Goal: Task Accomplishment & Management: Use online tool/utility

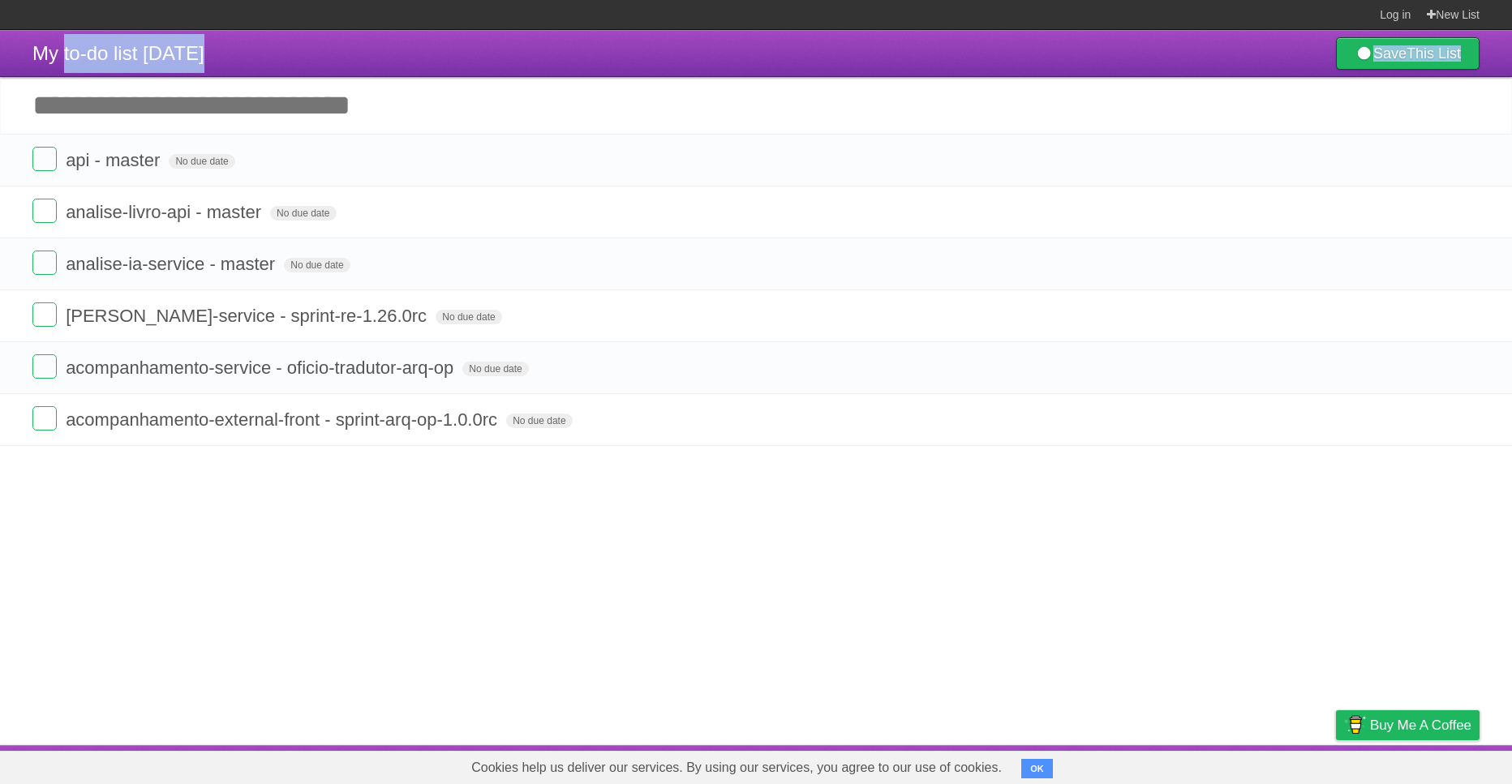
drag, startPoint x: 271, startPoint y: 47, endPoint x: 61, endPoint y: 40, distance: 210.1
click at [61, 40] on header "My to-do list 09/22/2025 Save This List" at bounding box center [756, 53] width 1512 height 47
click at [250, 40] on header "My to-do list 09/22/2025 Save This List" at bounding box center [756, 53] width 1512 height 47
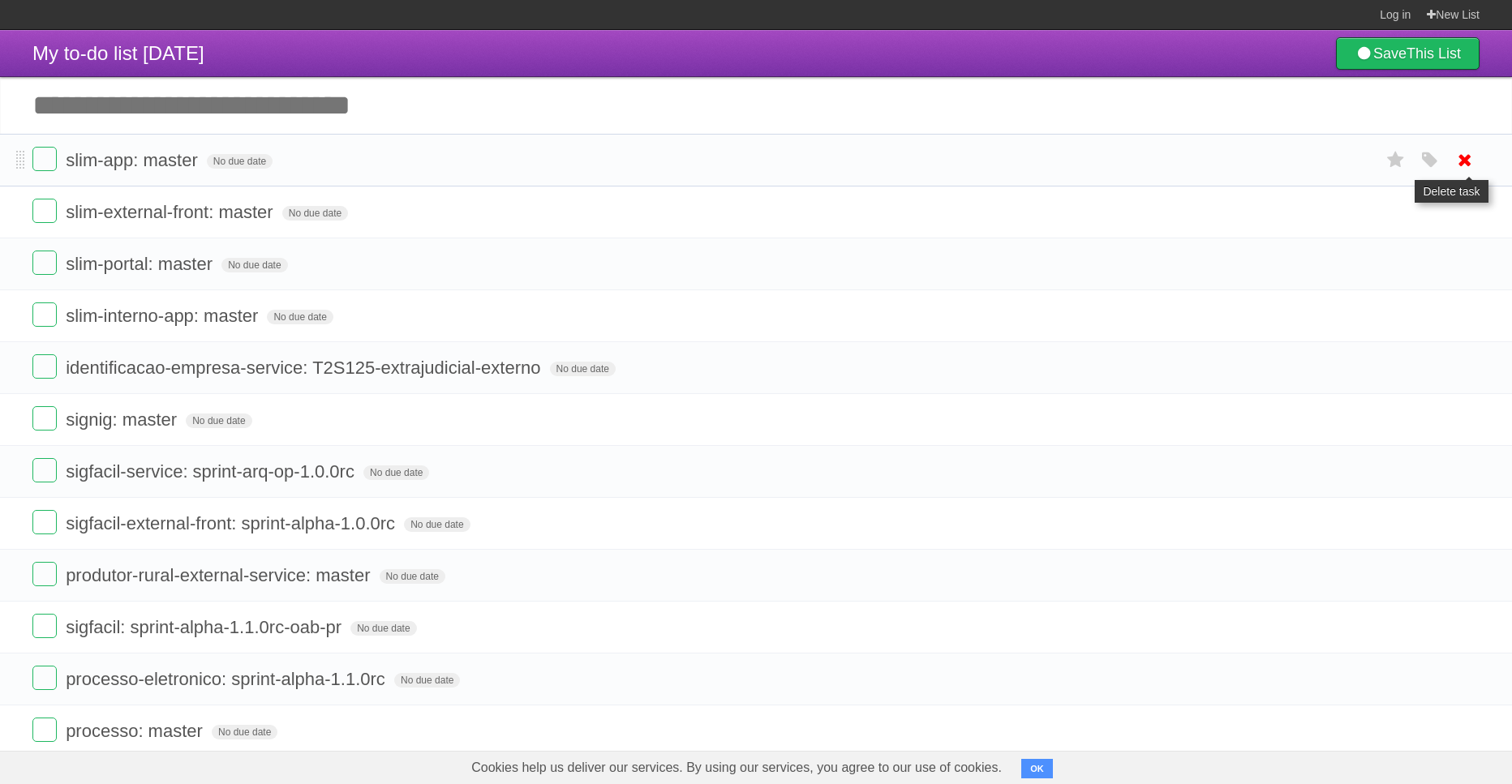
click at [1468, 164] on icon at bounding box center [1464, 159] width 23 height 27
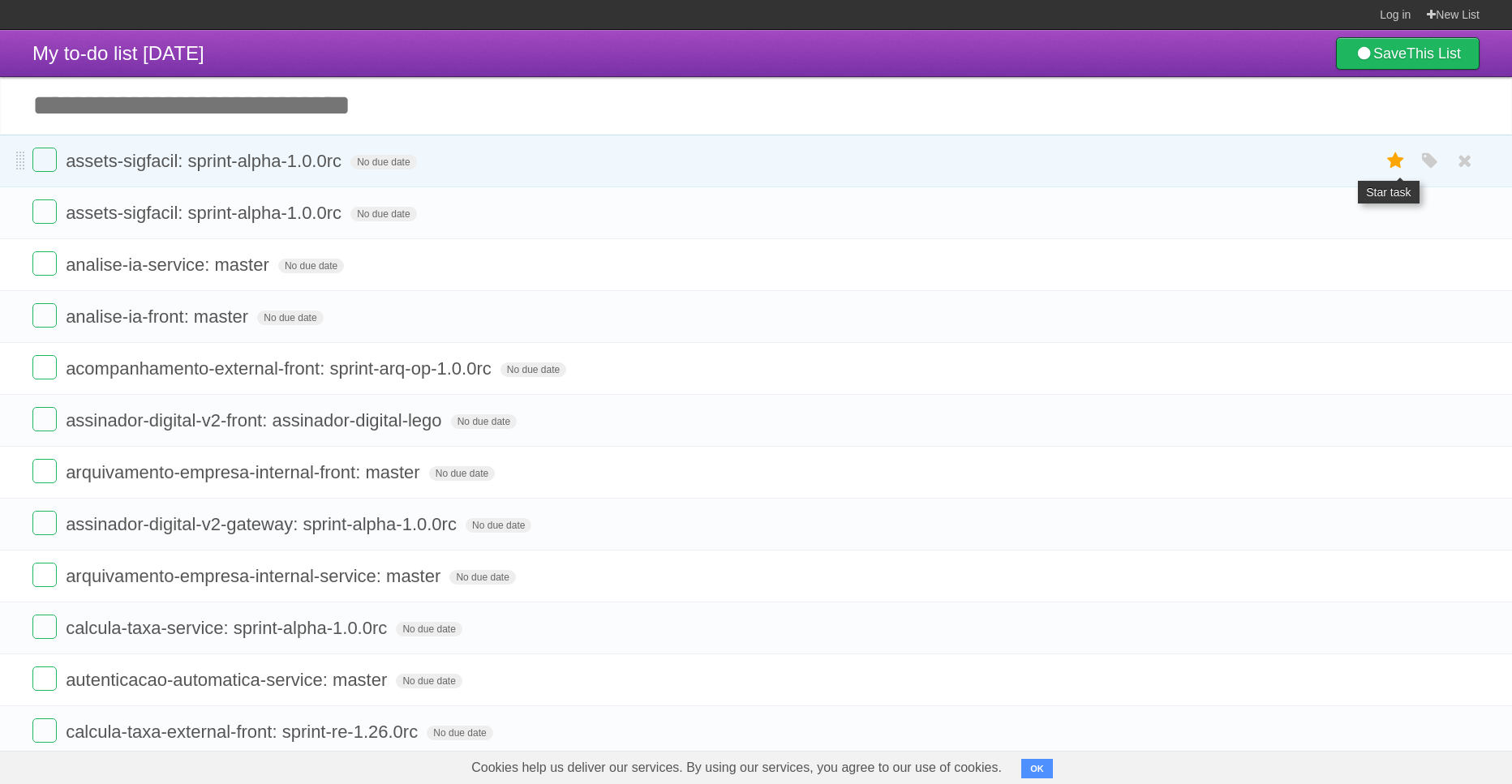
click at [1390, 164] on icon at bounding box center [1396, 160] width 23 height 27
click at [1399, 160] on icon at bounding box center [1396, 160] width 23 height 27
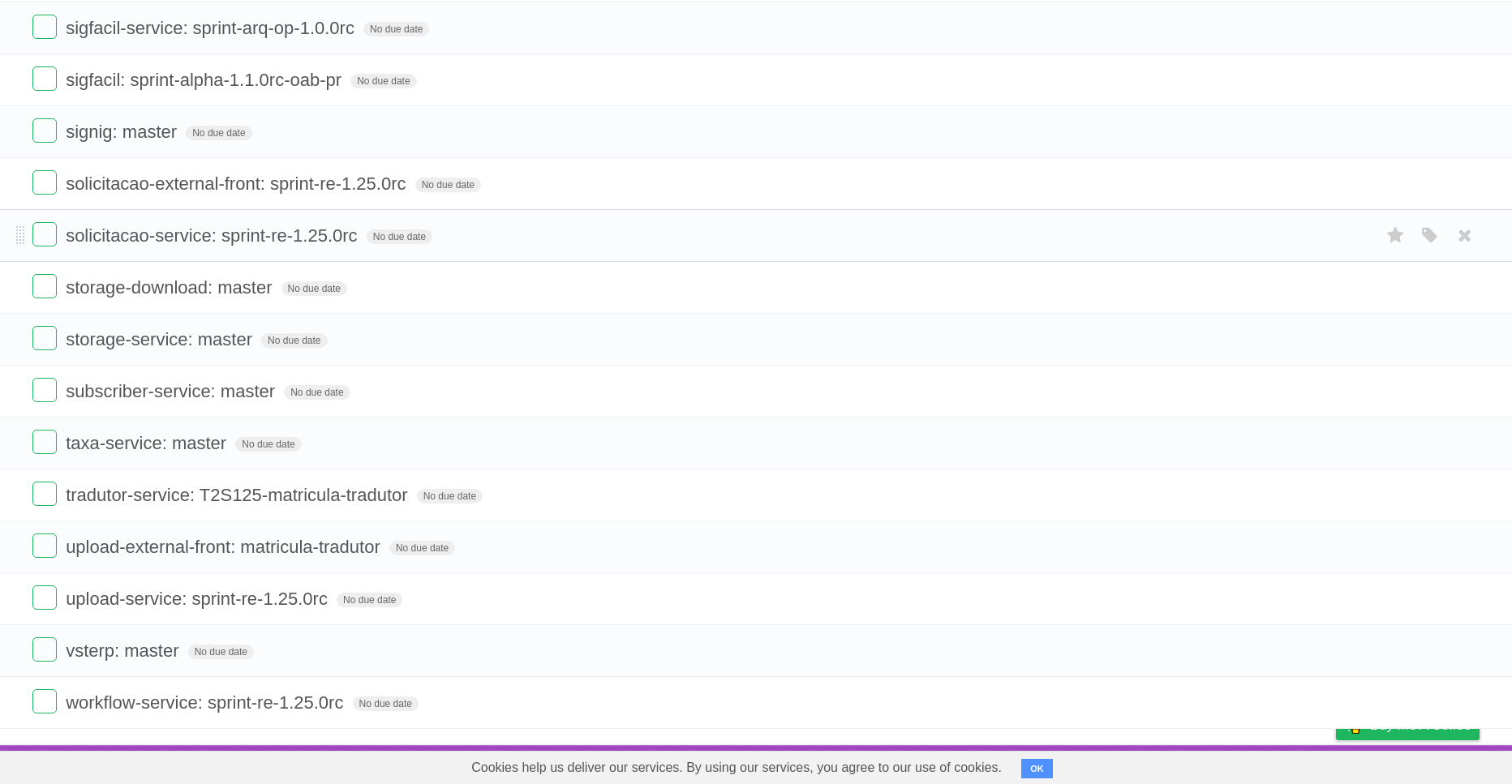
scroll to position [3534, 0]
click at [427, 595] on form "upload-service: sprint-re-1.25.0rc No due date White Red Blue Green Purple Oran…" at bounding box center [756, 598] width 1447 height 27
click at [1430, 591] on icon "button" at bounding box center [1429, 599] width 23 height 21
click at [1343, 595] on label "Purple" at bounding box center [1338, 598] width 18 height 18
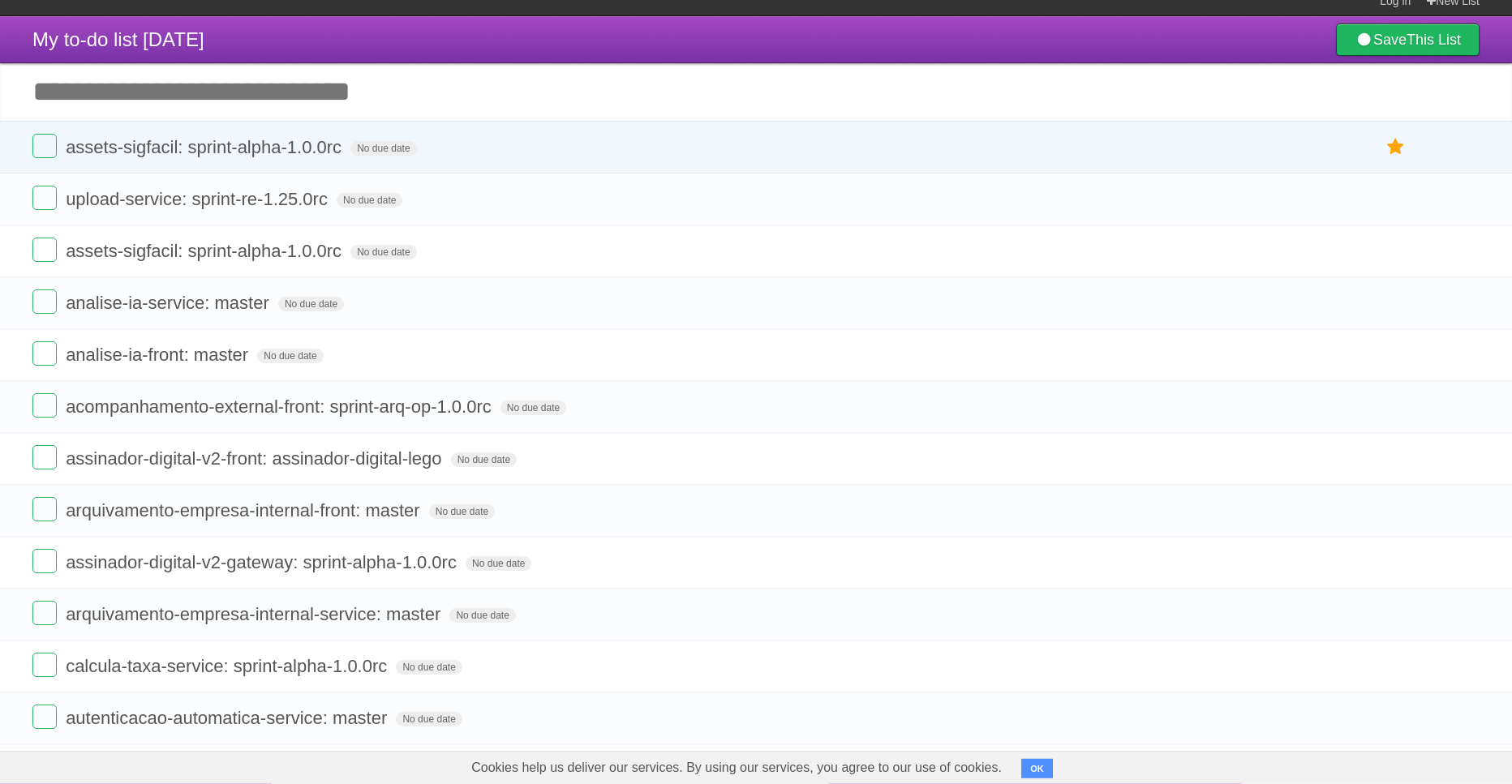
scroll to position [0, 0]
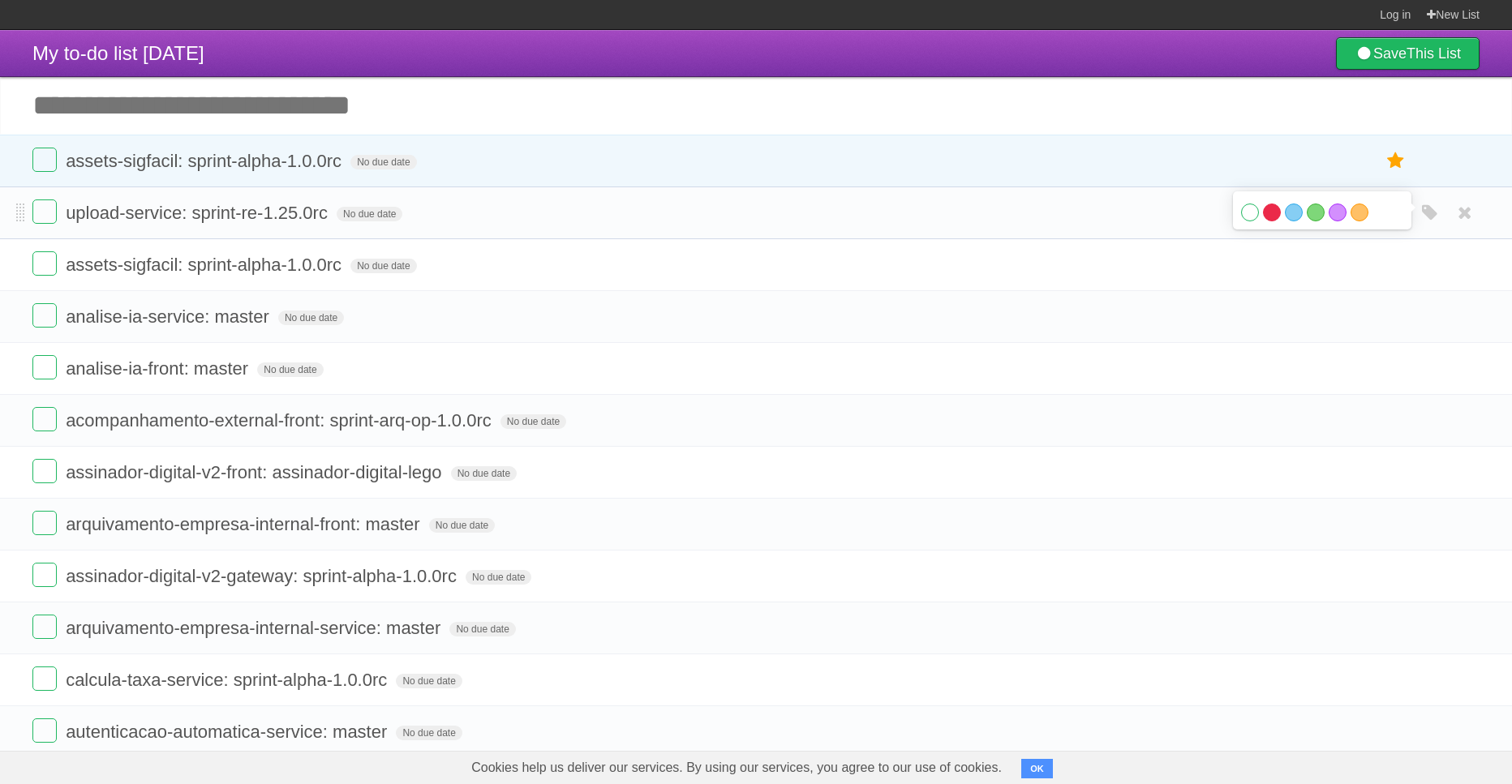
click at [1270, 221] on label "Red" at bounding box center [1272, 213] width 18 height 18
click at [1338, 221] on label "Purple" at bounding box center [1338, 213] width 18 height 18
click at [1365, 221] on label "Orange" at bounding box center [1360, 213] width 18 height 18
click at [51, 270] on label at bounding box center [45, 264] width 24 height 24
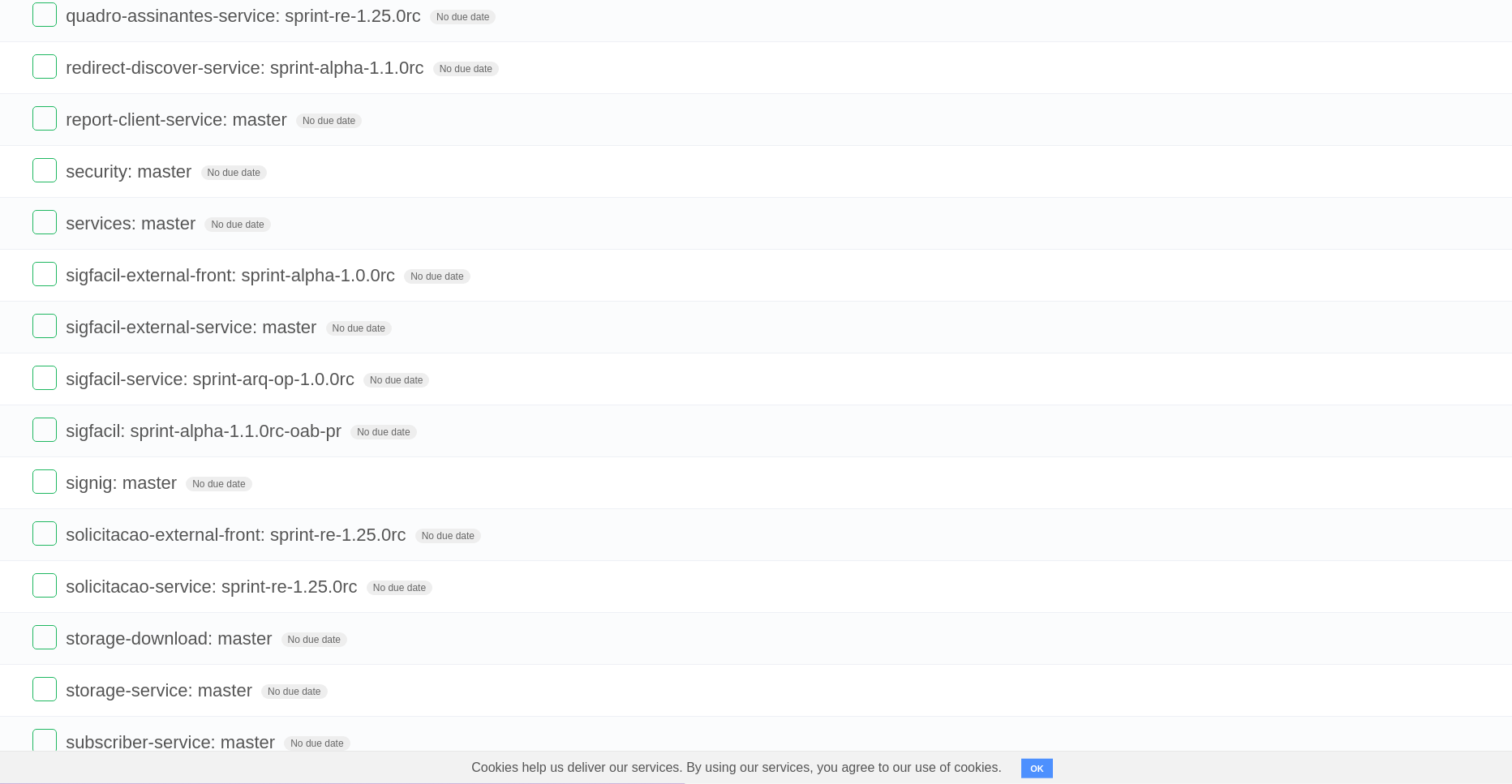
scroll to position [3533, 0]
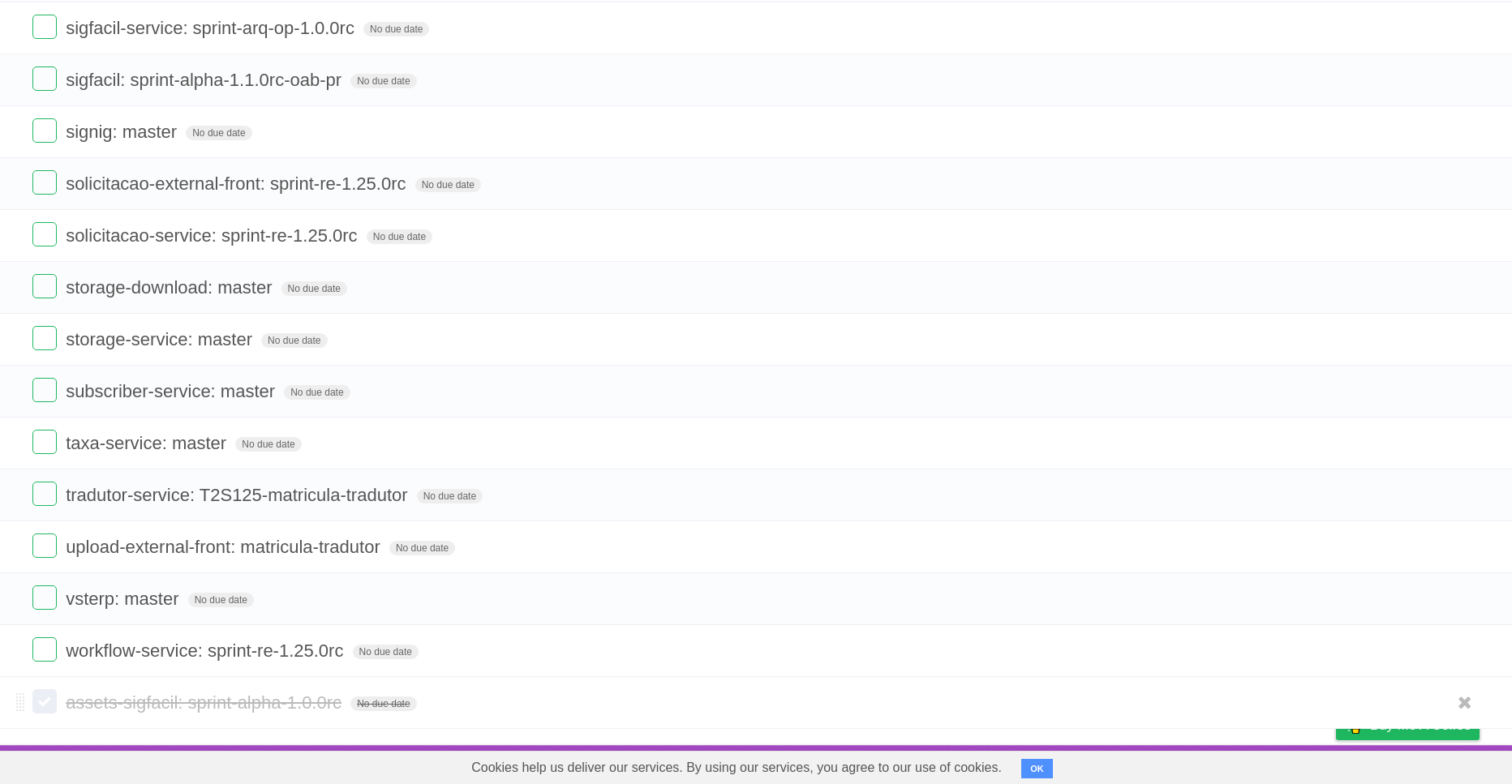
click at [46, 700] on label at bounding box center [45, 701] width 24 height 24
click at [46, 646] on label at bounding box center [45, 649] width 24 height 24
click at [38, 700] on label at bounding box center [45, 701] width 24 height 24
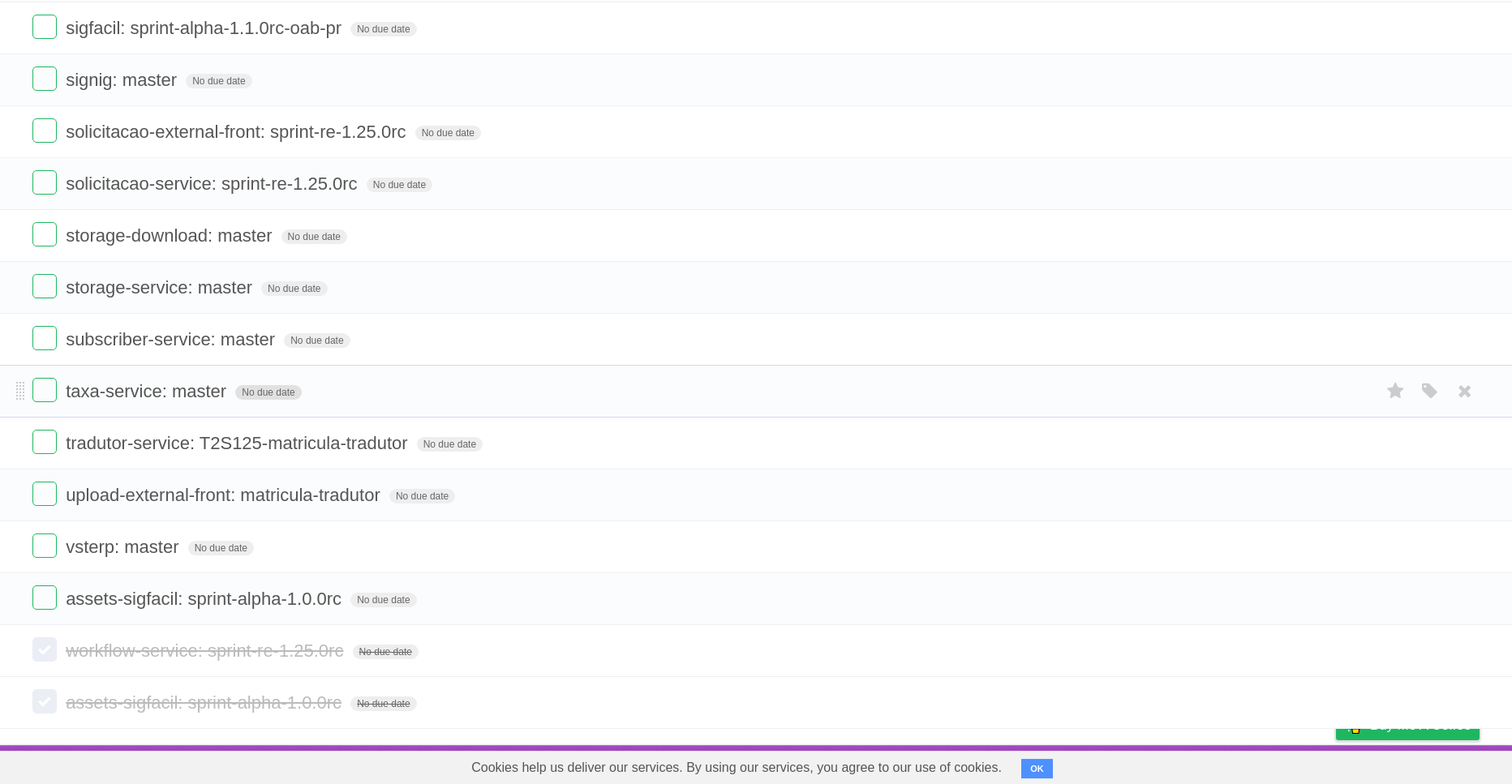
scroll to position [3440, 0]
click at [56, 454] on label at bounding box center [45, 442] width 24 height 24
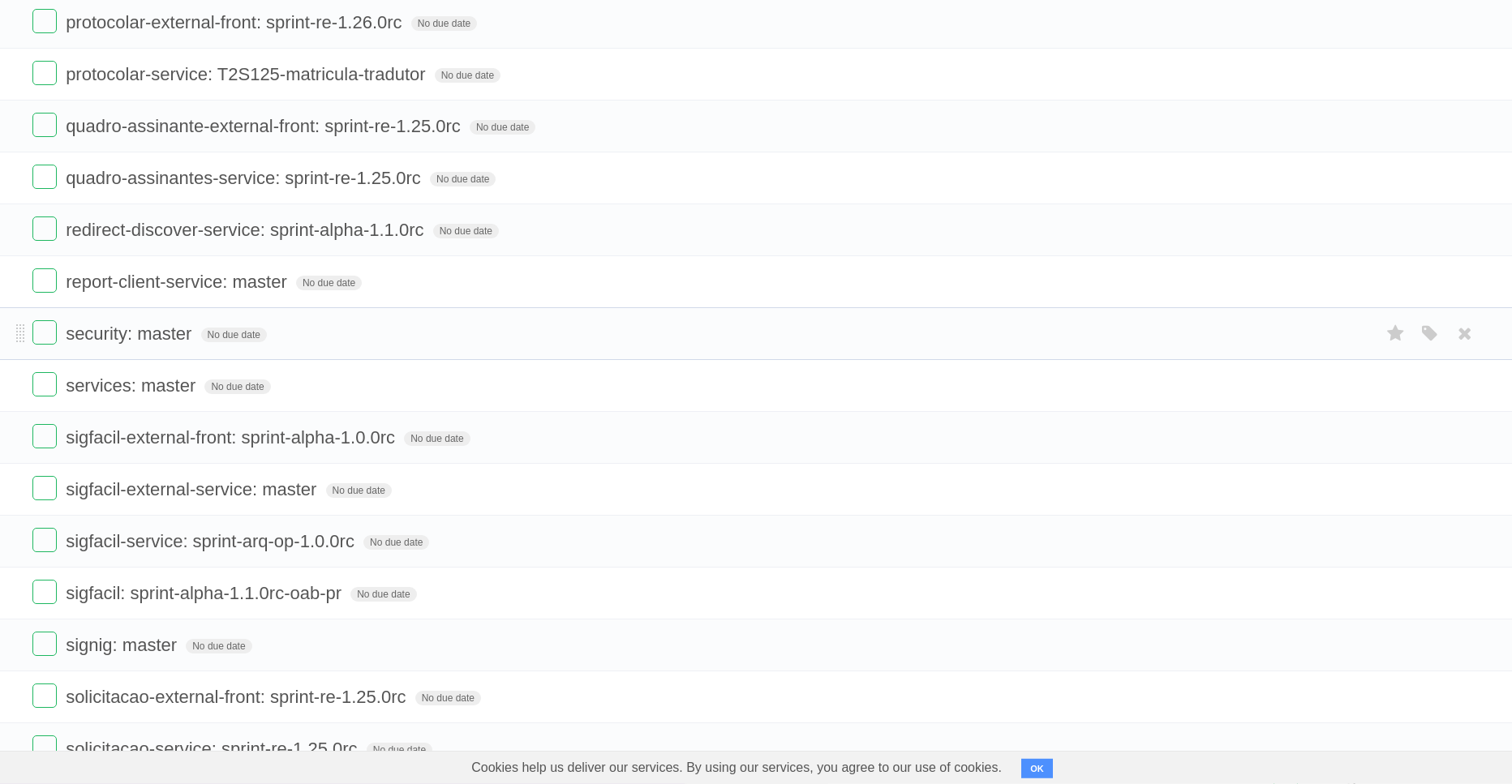
scroll to position [2794, 0]
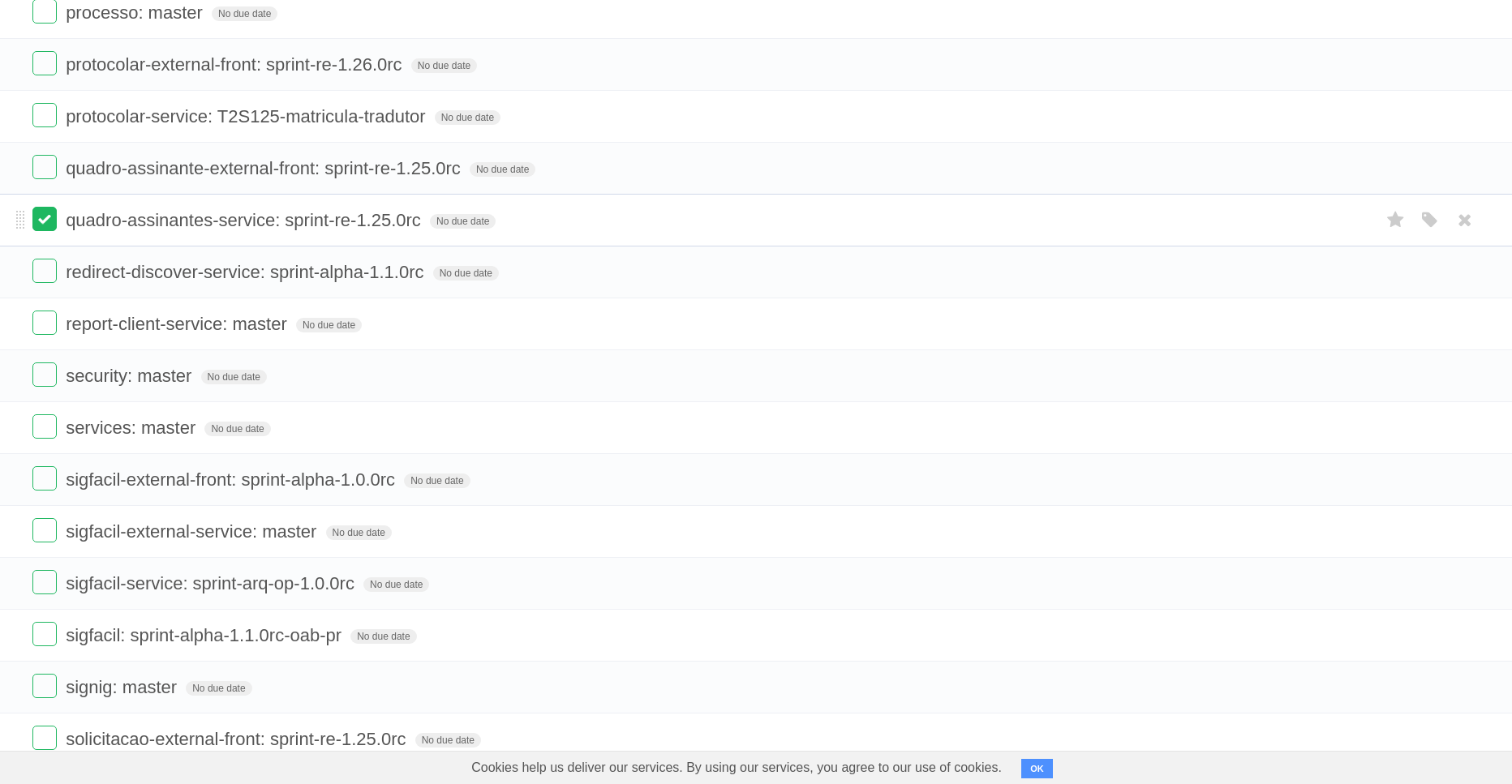
click at [55, 231] on label at bounding box center [45, 219] width 24 height 24
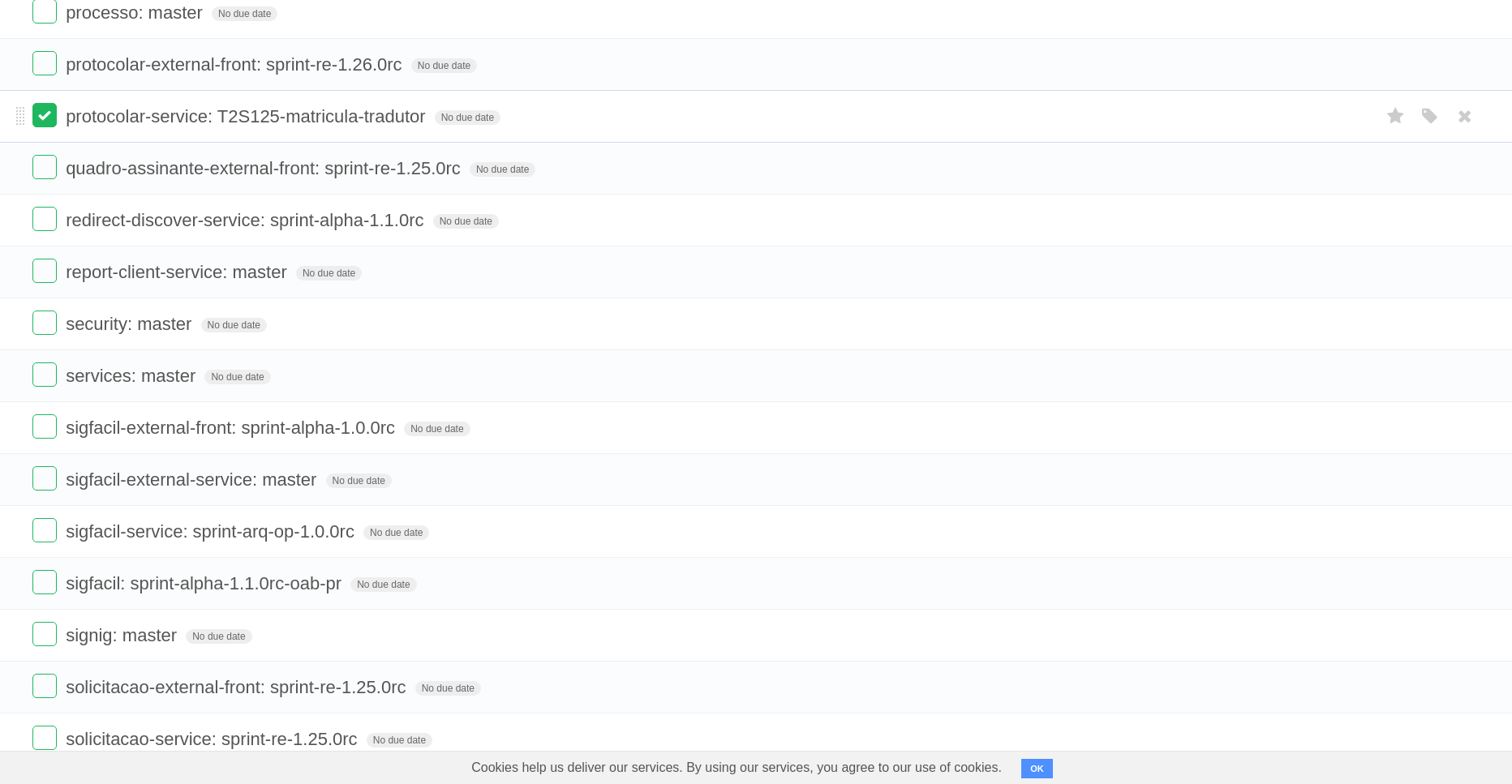
click at [51, 127] on label at bounding box center [45, 114] width 24 height 24
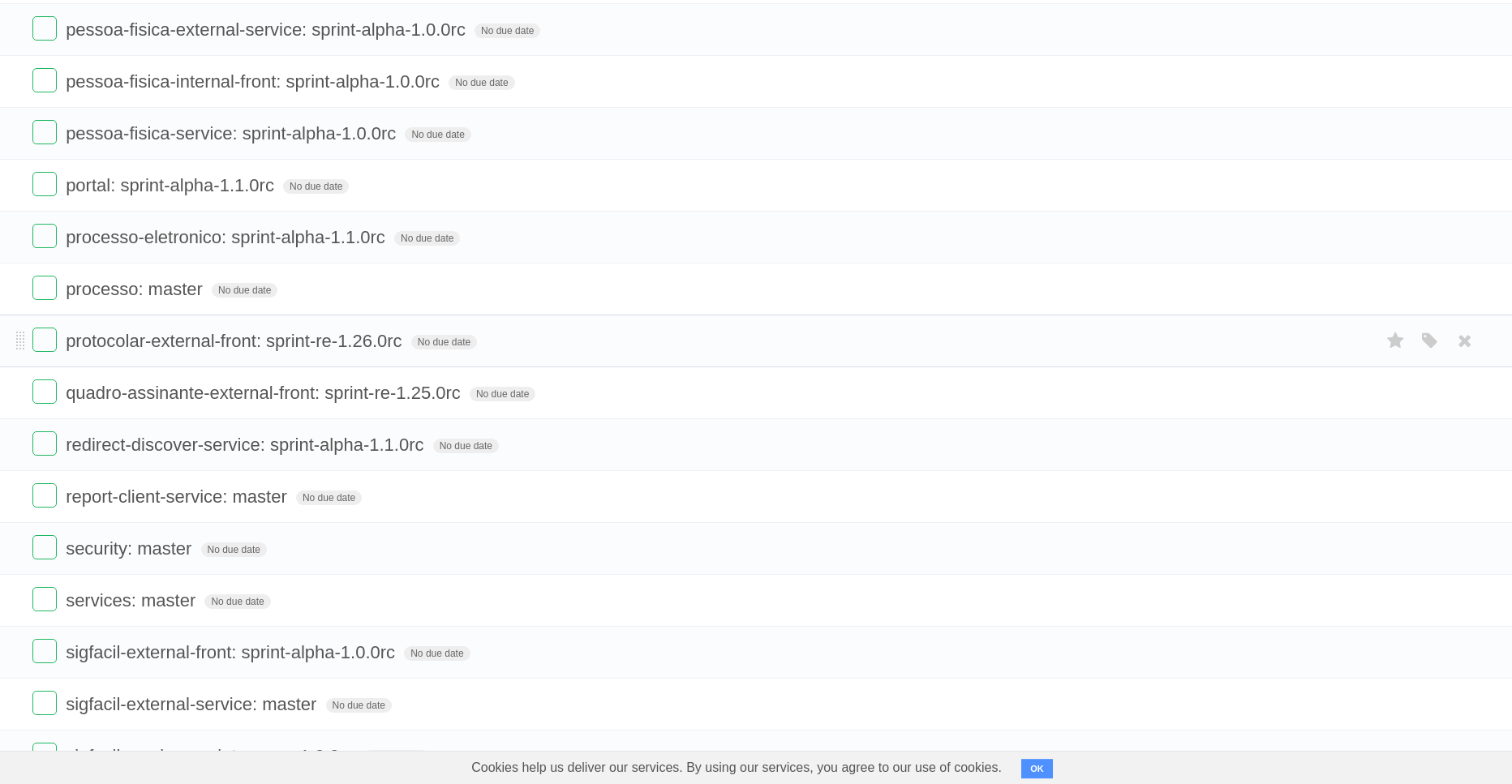
scroll to position [2516, 0]
click at [41, 197] on label at bounding box center [45, 185] width 24 height 24
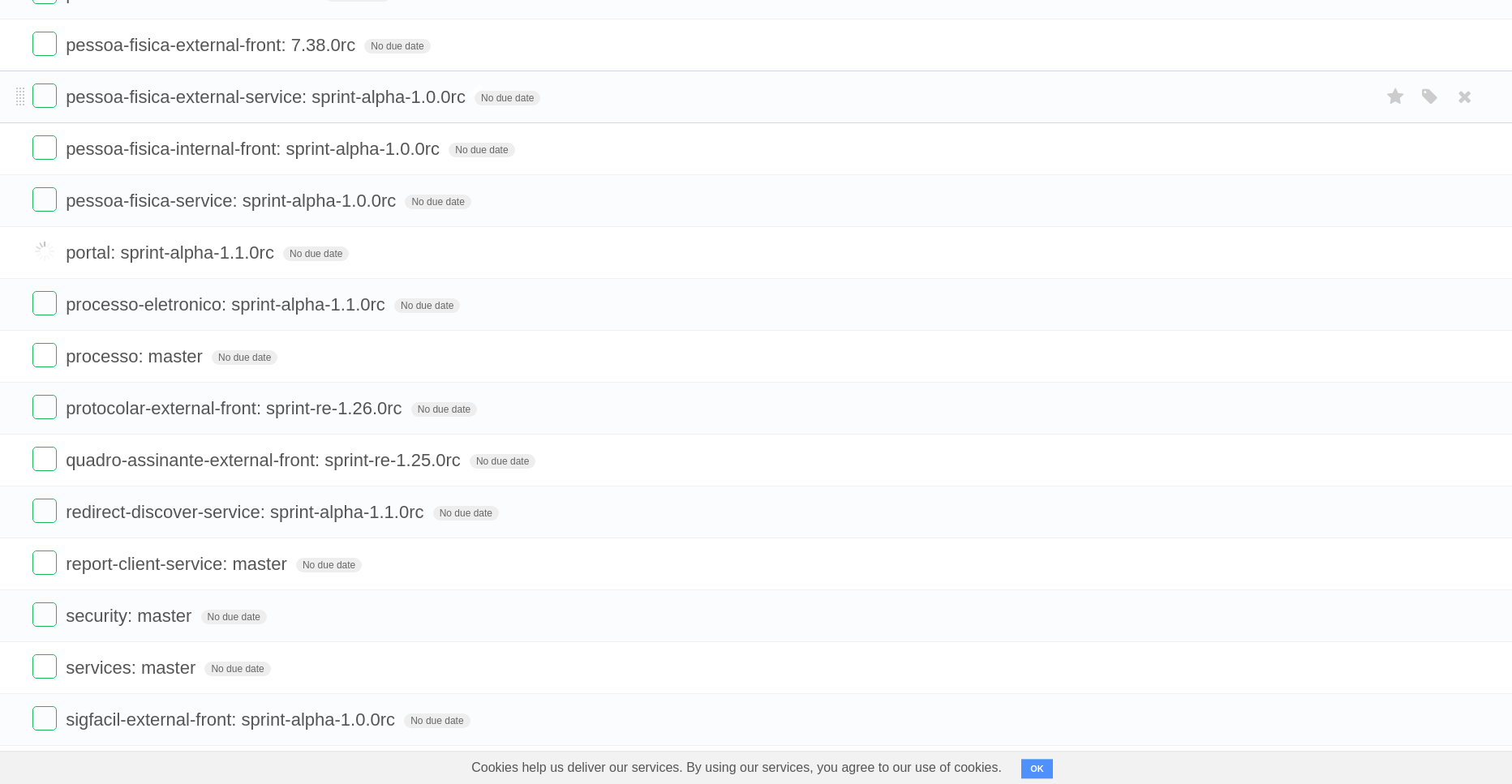
scroll to position [2424, 0]
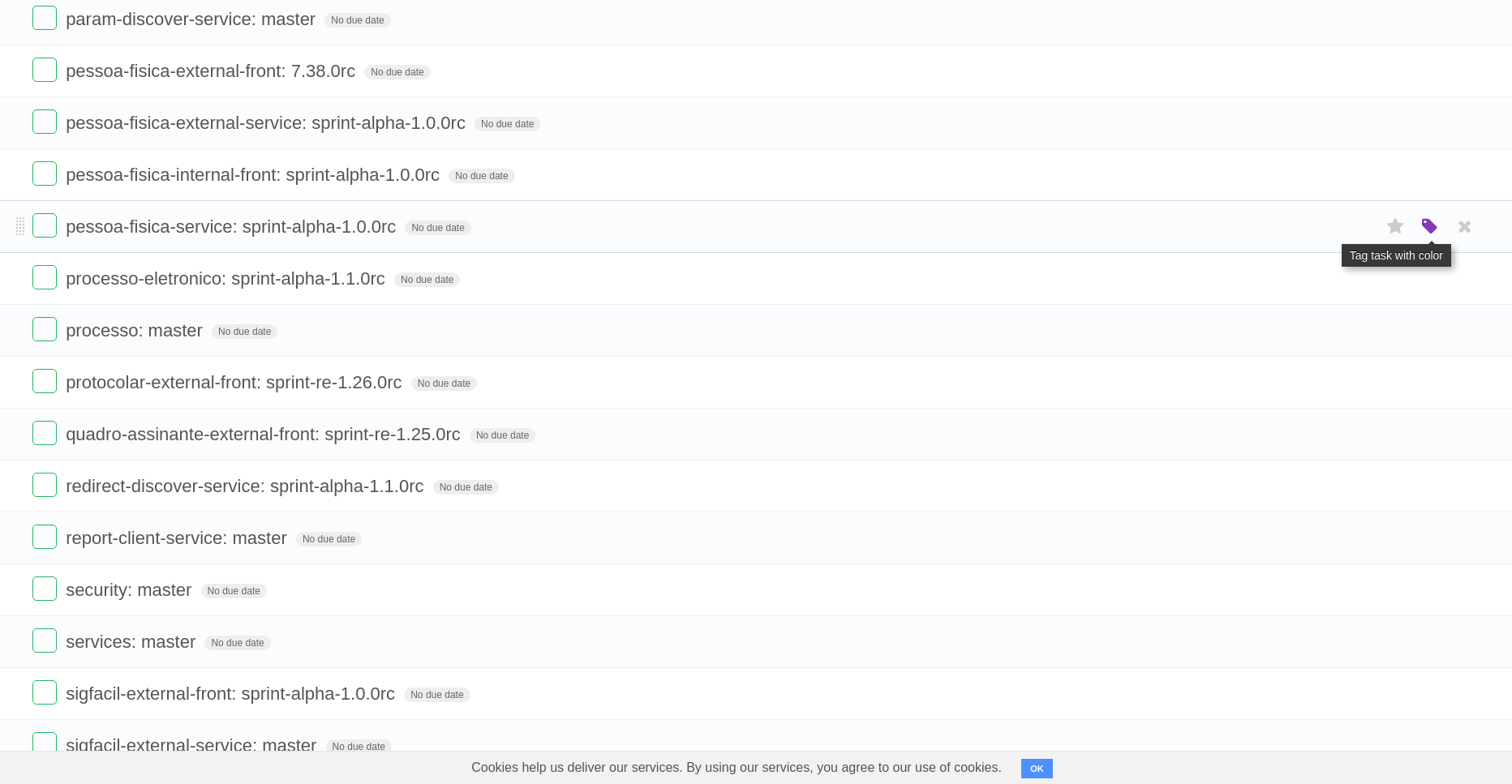
click at [1421, 238] on icon "button" at bounding box center [1429, 227] width 23 height 21
click at [1362, 235] on label "Orange" at bounding box center [1360, 226] width 18 height 18
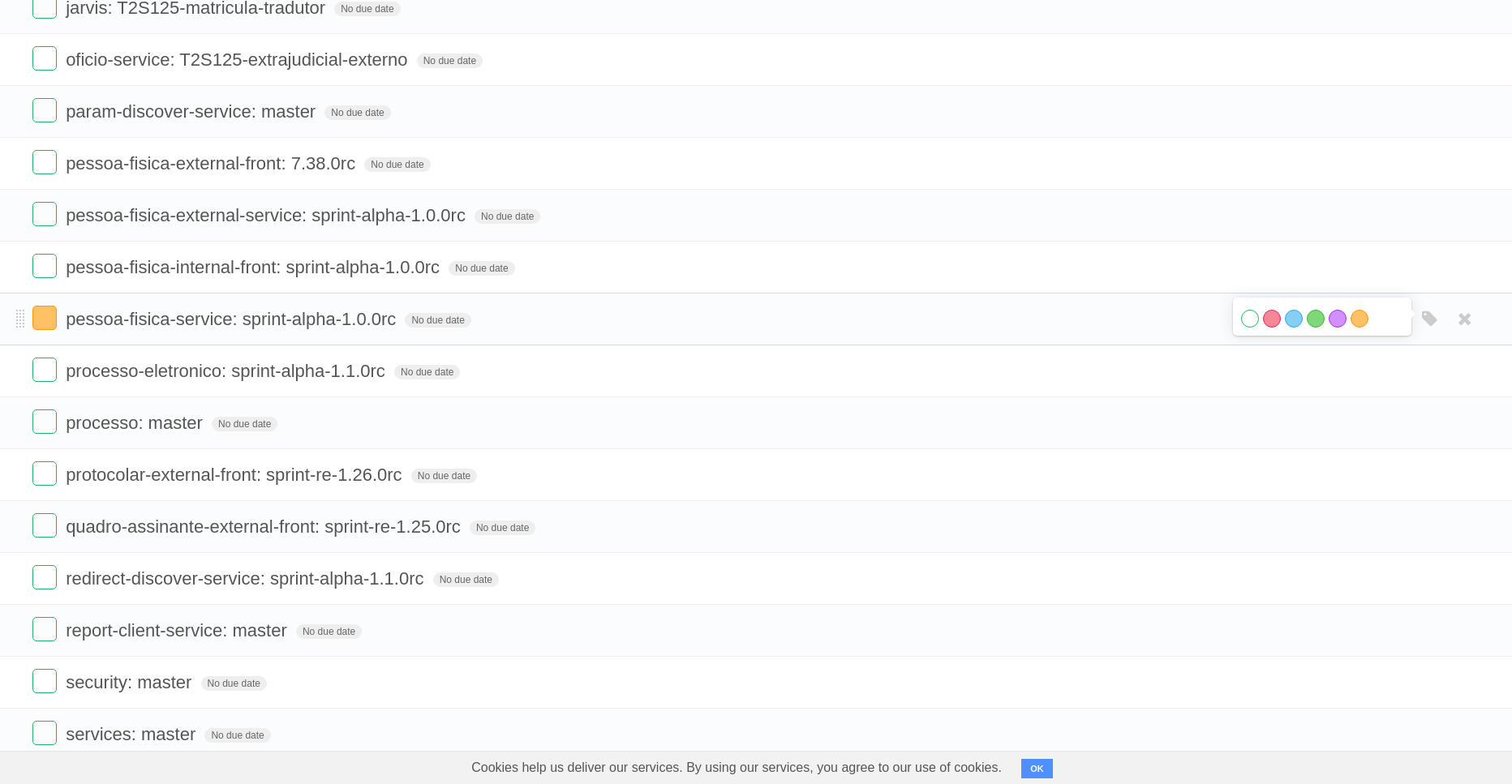
scroll to position [2240, 0]
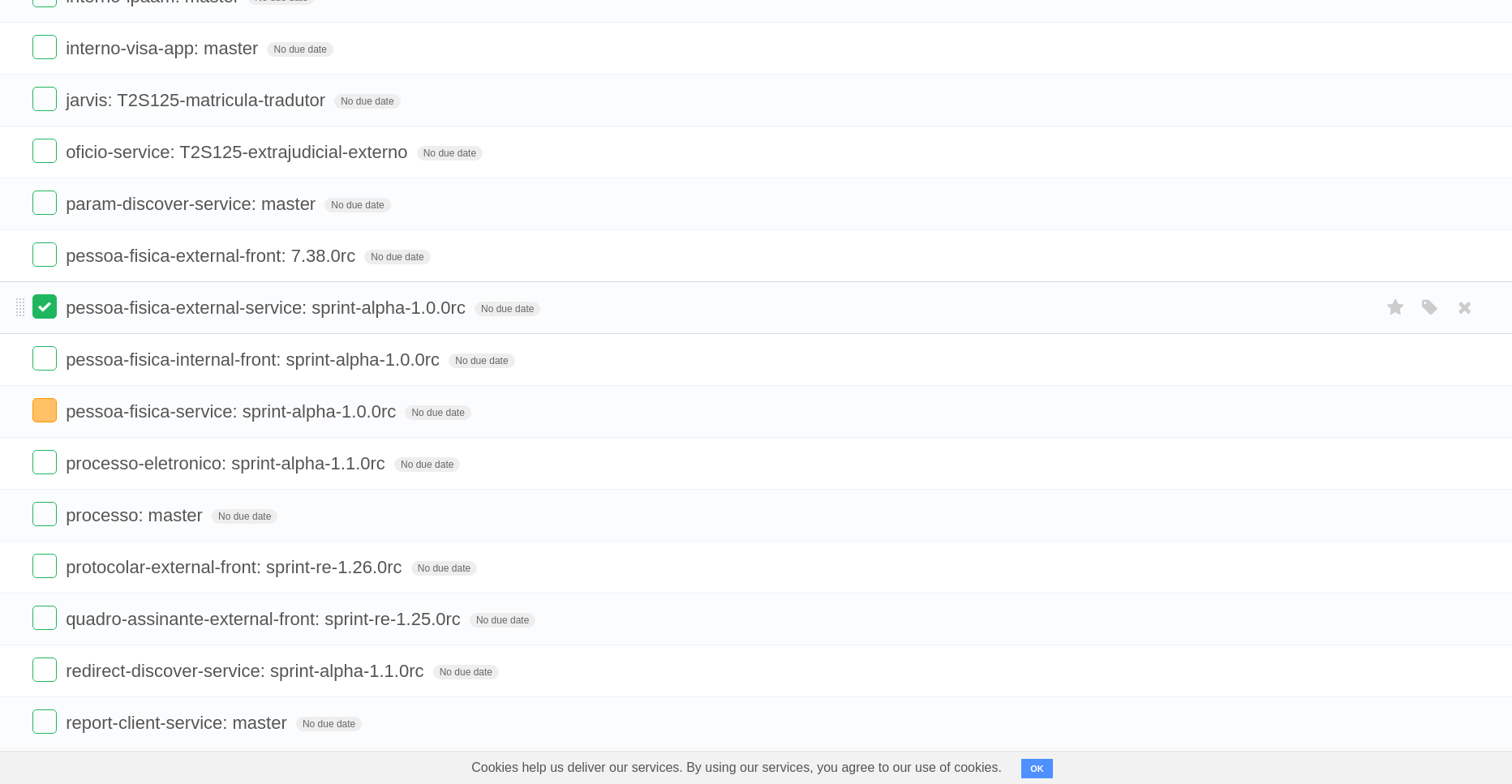
click at [47, 318] on label at bounding box center [45, 306] width 24 height 24
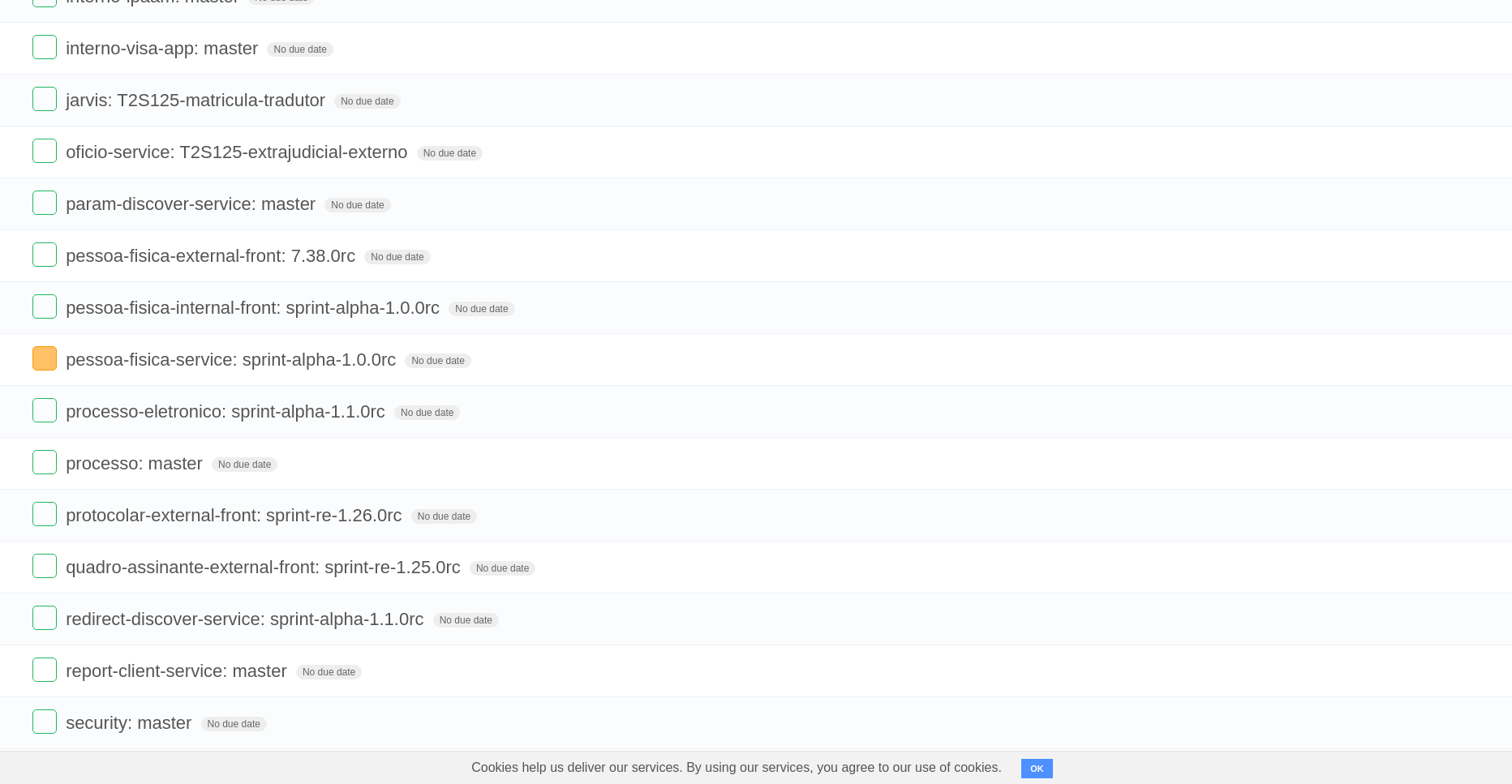
scroll to position [2147, 0]
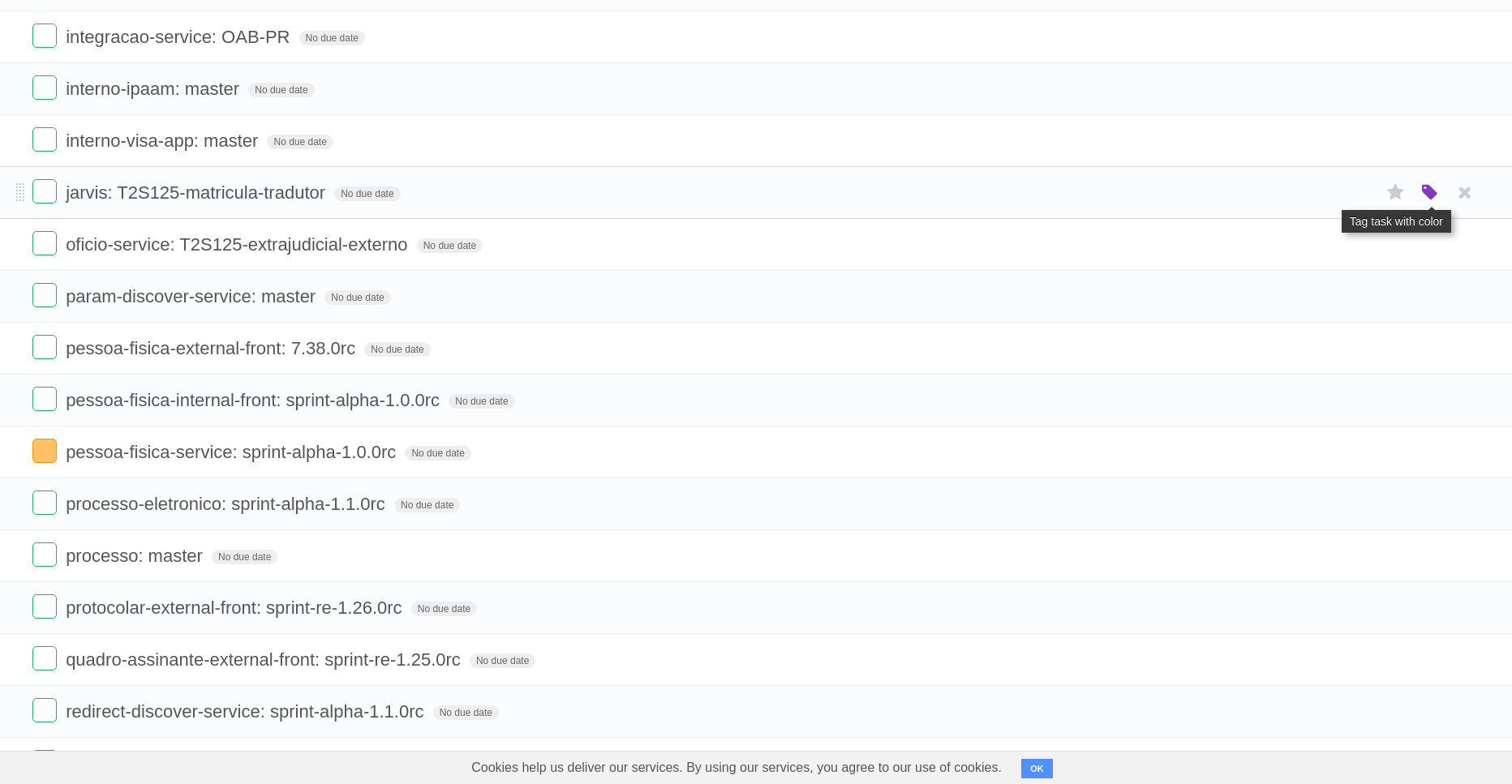
click at [1431, 204] on icon "button" at bounding box center [1429, 192] width 23 height 21
click at [1365, 201] on label "Orange" at bounding box center [1360, 192] width 18 height 18
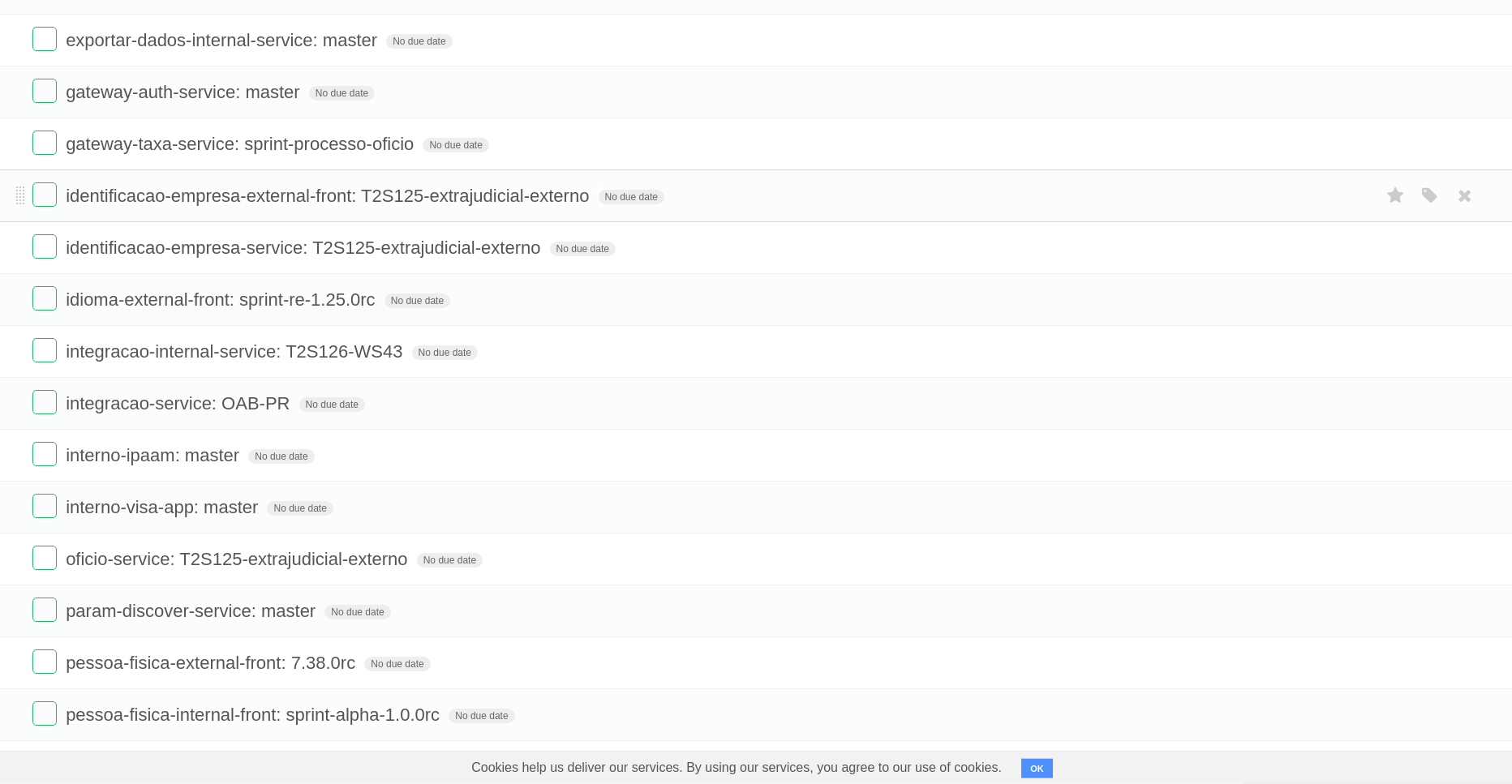
scroll to position [1831, 0]
click at [51, 261] on label at bounding box center [45, 248] width 24 height 24
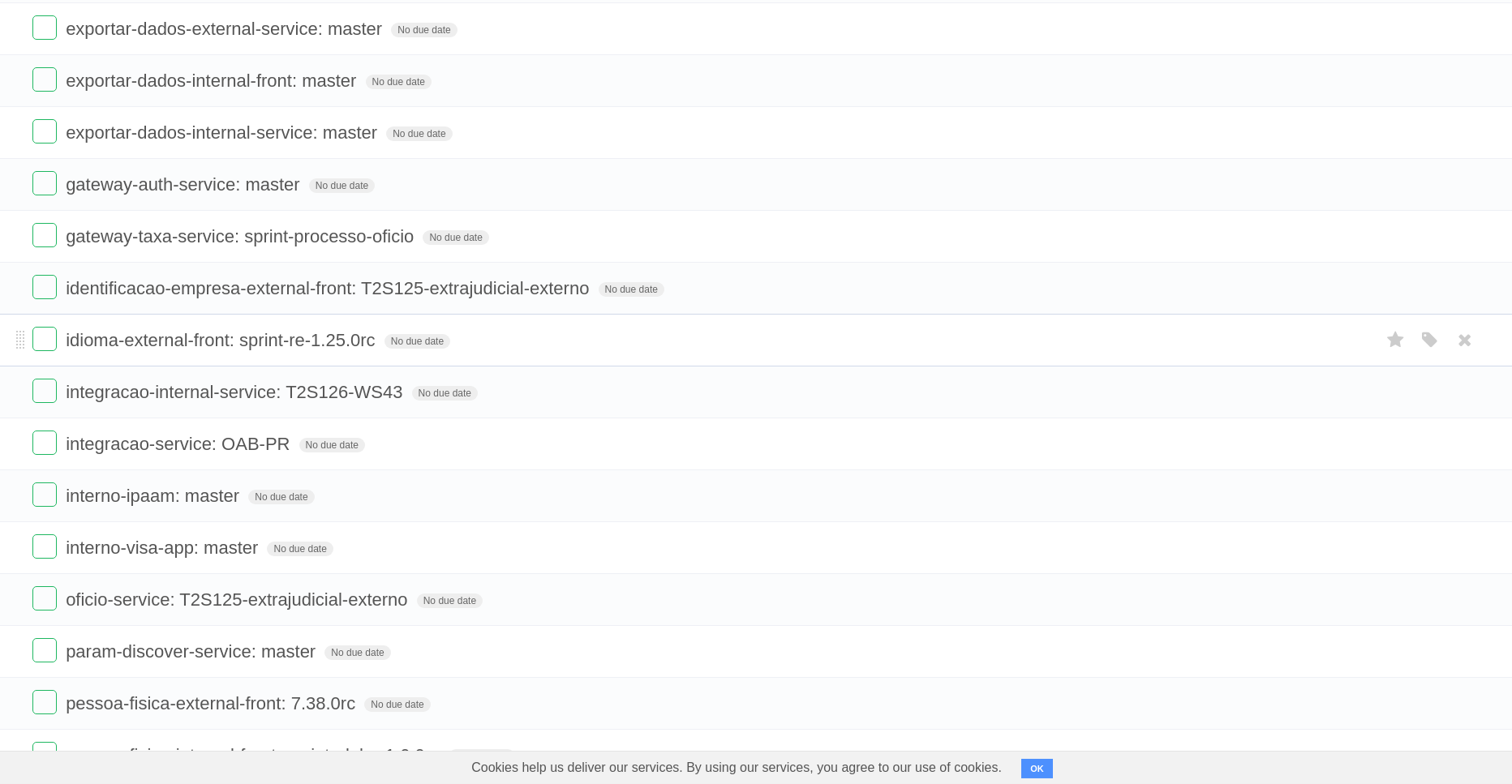
scroll to position [1738, 0]
click at [46, 249] on label at bounding box center [45, 237] width 24 height 24
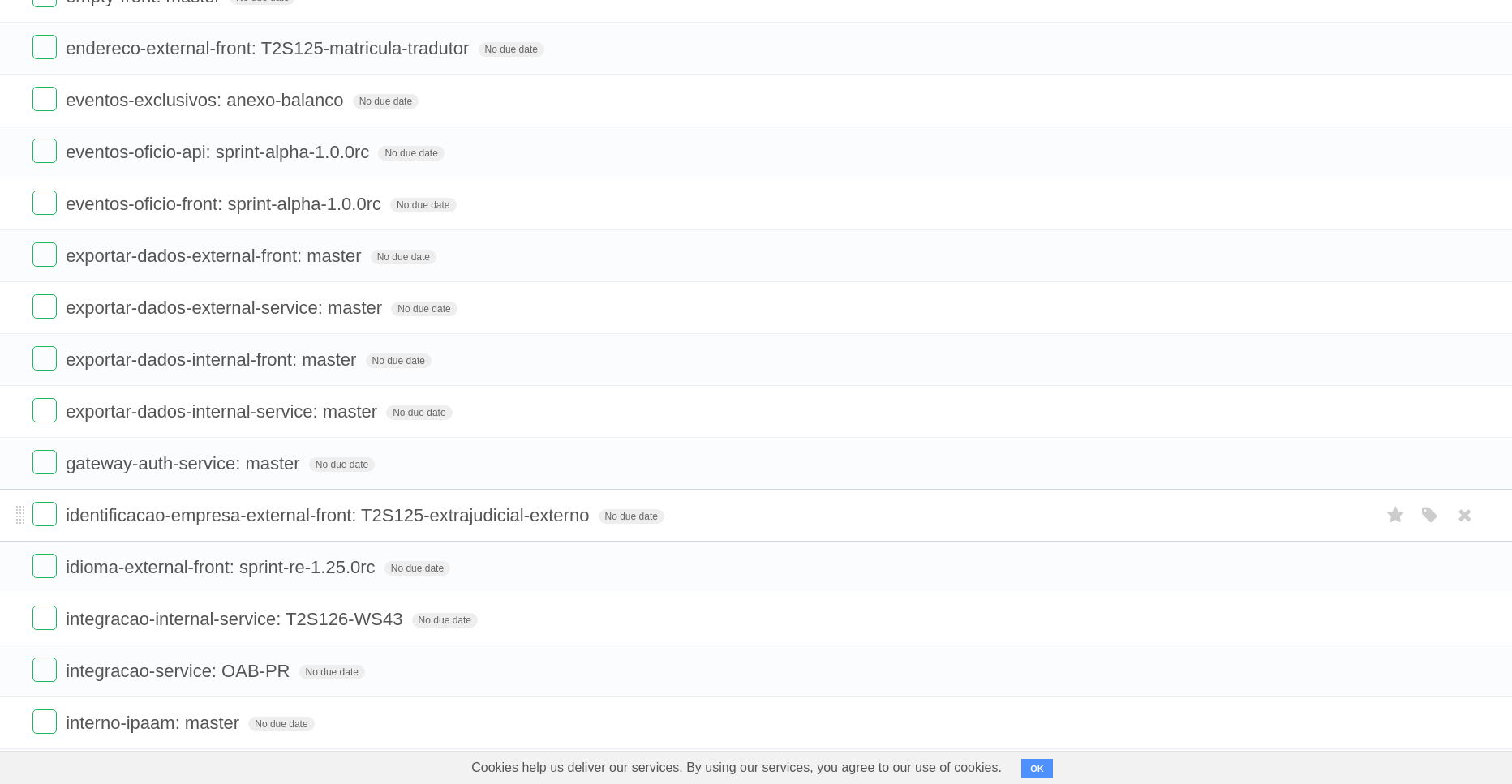
scroll to position [1368, 0]
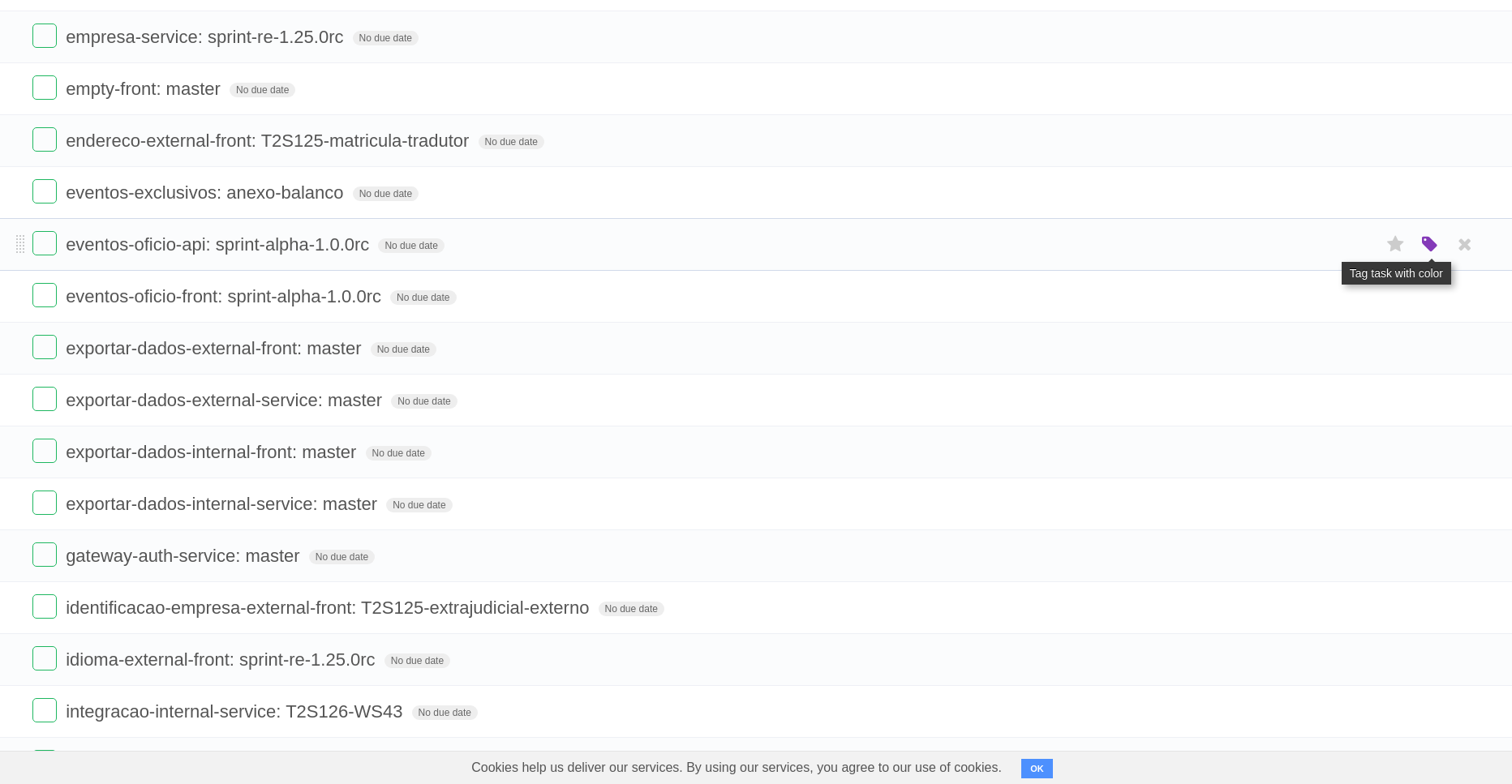
click at [1430, 256] on icon "button" at bounding box center [1429, 244] width 23 height 21
click at [1365, 253] on label "Orange" at bounding box center [1360, 244] width 18 height 18
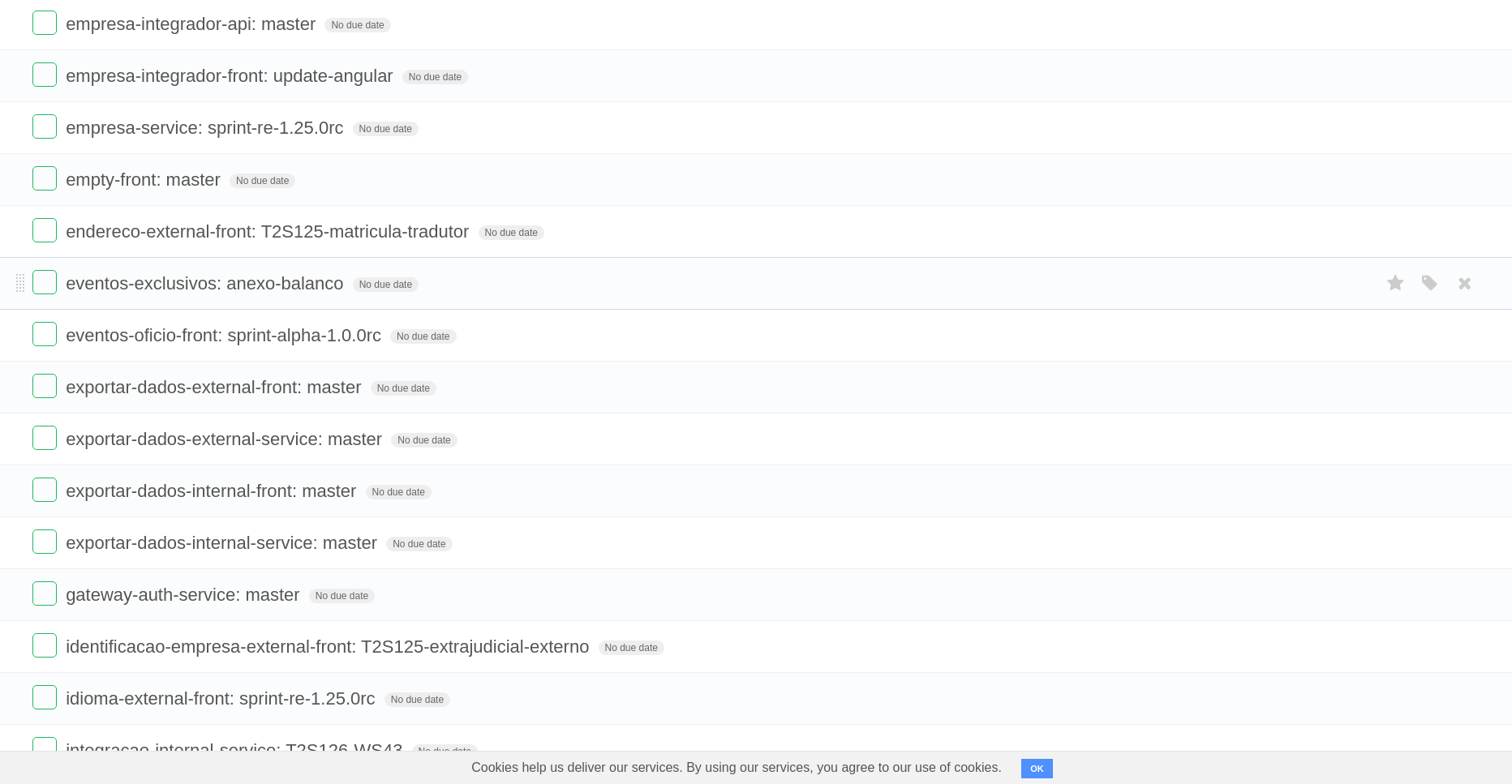
scroll to position [1237, 0]
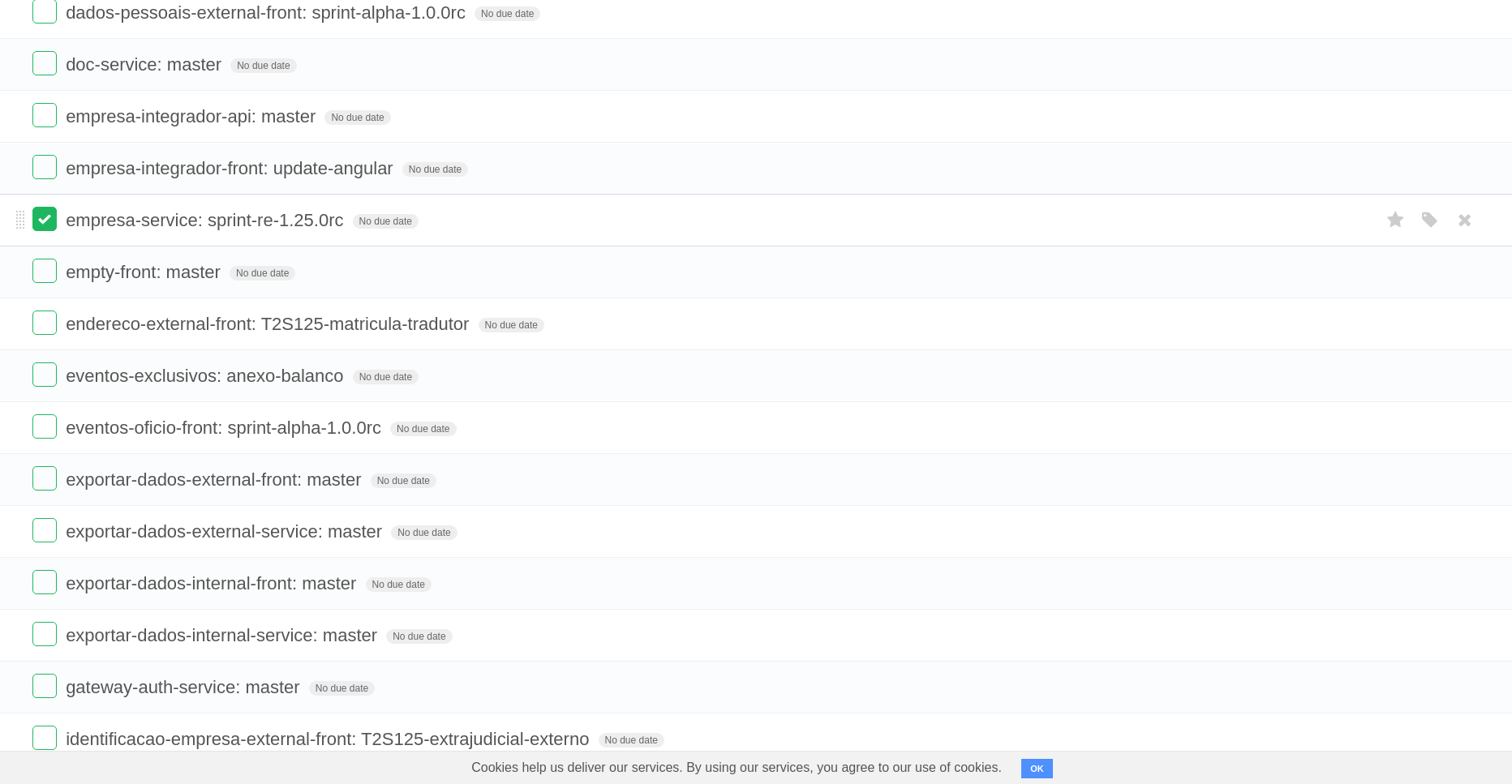
click at [41, 231] on label at bounding box center [45, 219] width 24 height 24
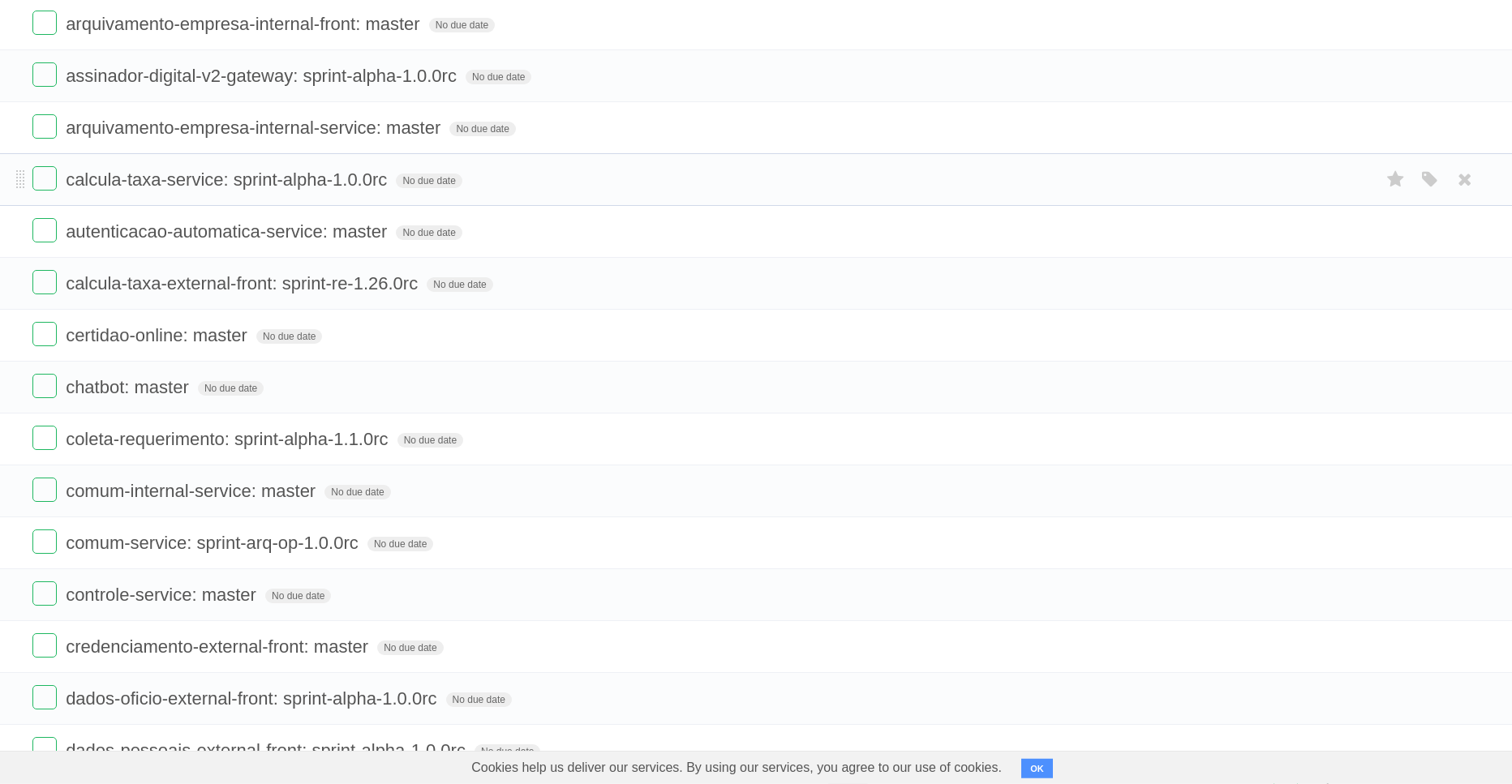
scroll to position [497, 0]
click at [55, 192] on label at bounding box center [45, 180] width 24 height 24
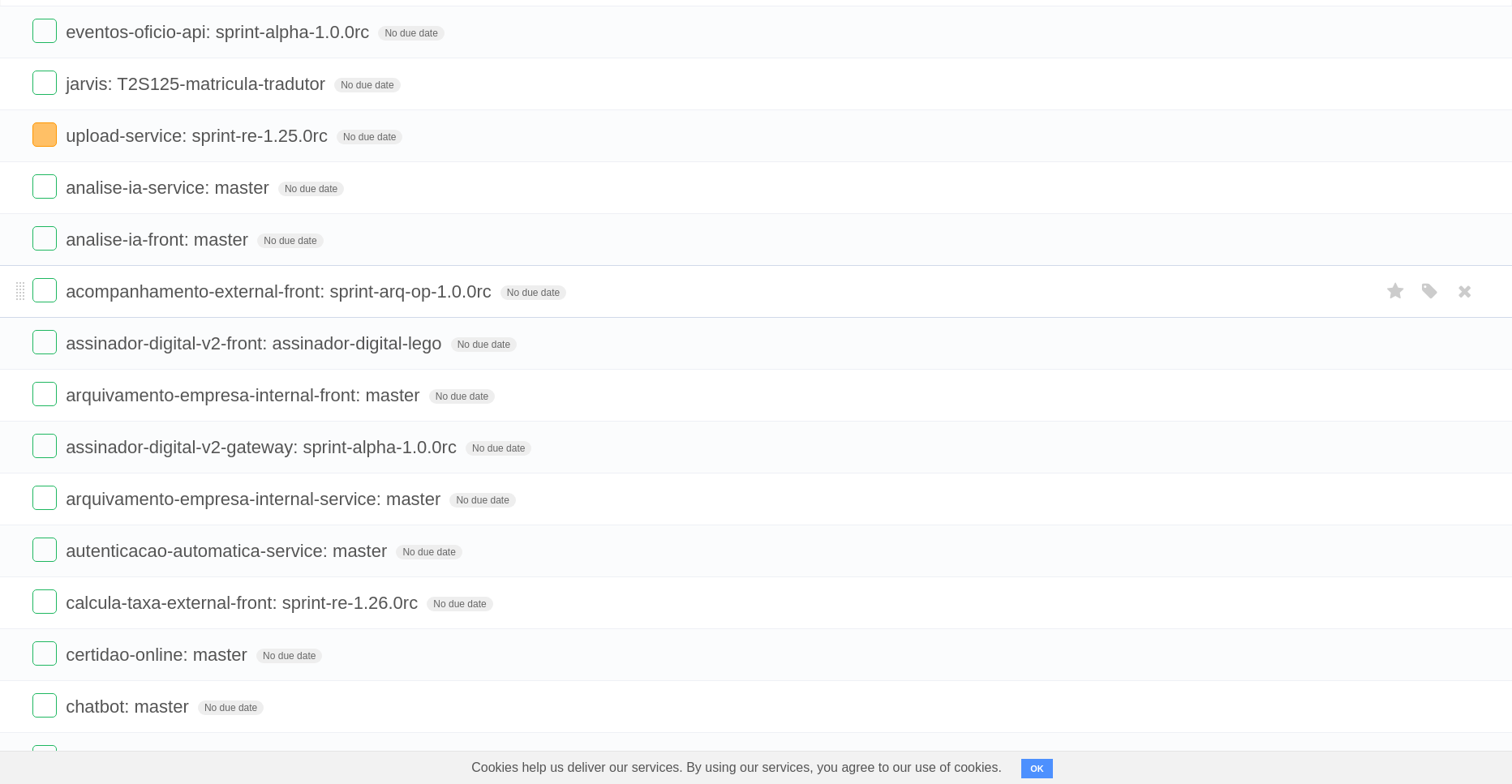
scroll to position [0, 0]
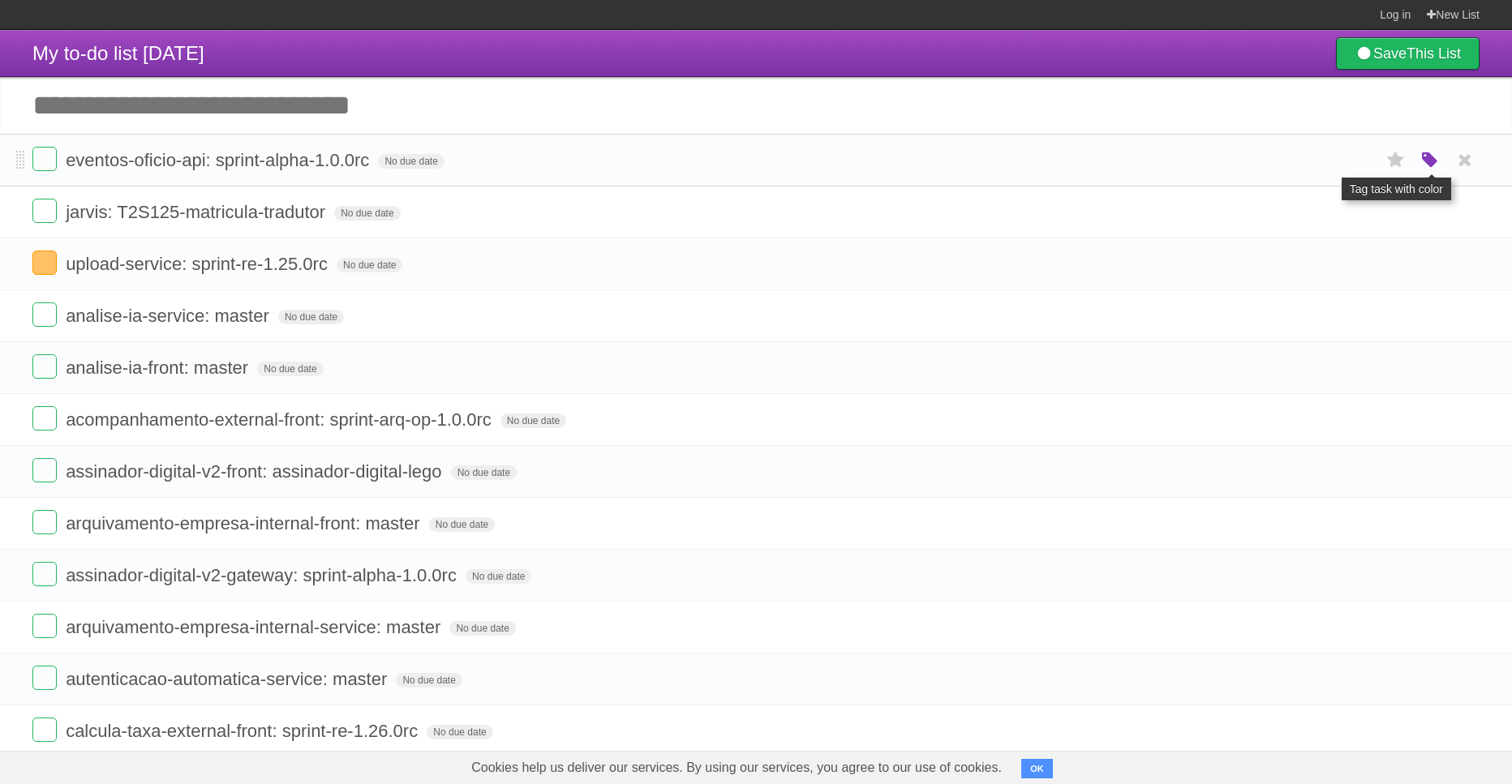
click at [1428, 167] on icon "button" at bounding box center [1429, 160] width 23 height 21
click at [1362, 162] on label "Orange" at bounding box center [1360, 160] width 18 height 18
click at [1426, 221] on icon "button" at bounding box center [1429, 212] width 23 height 21
click at [1360, 221] on label "Orange" at bounding box center [1360, 212] width 18 height 18
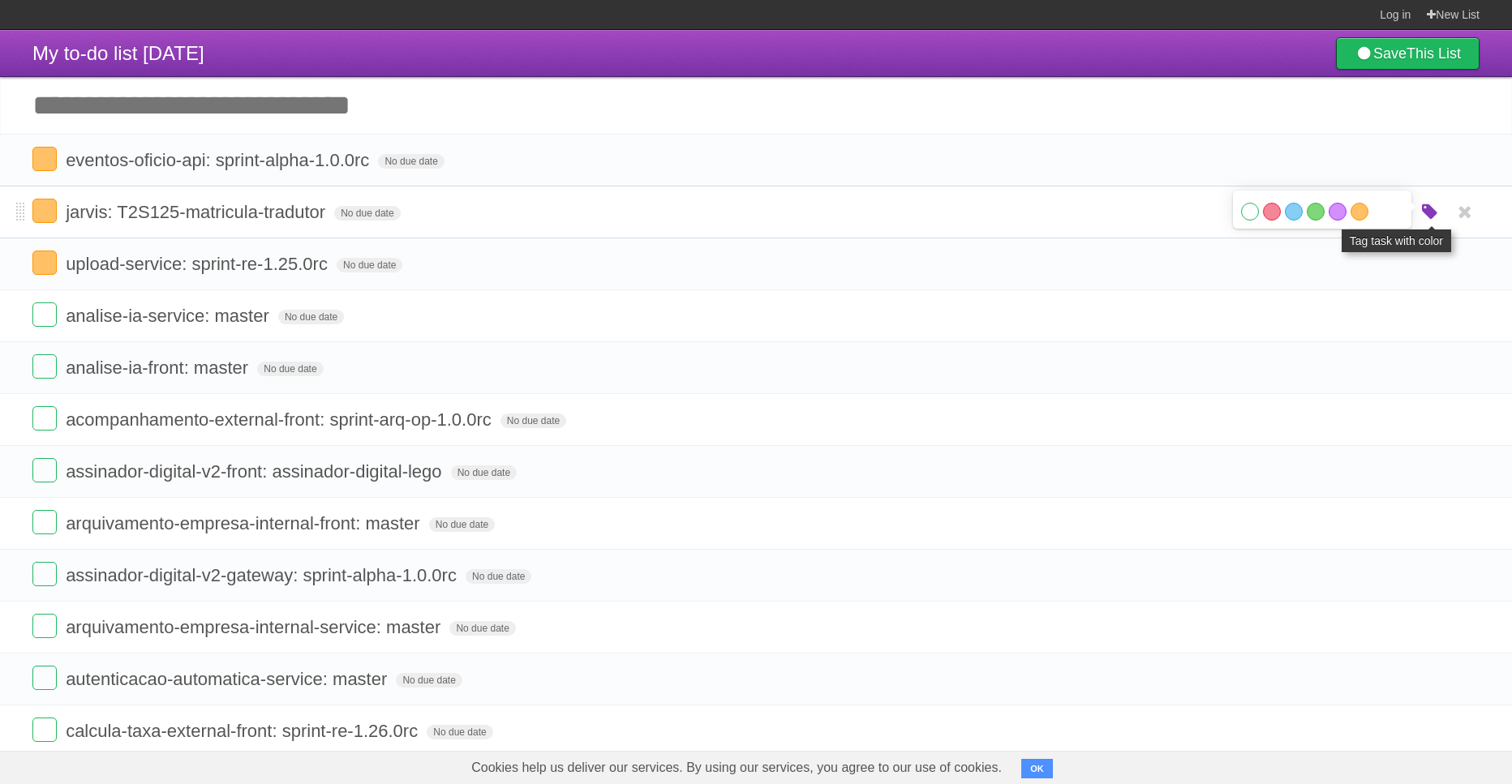
click at [1426, 223] on icon "button" at bounding box center [1429, 212] width 23 height 21
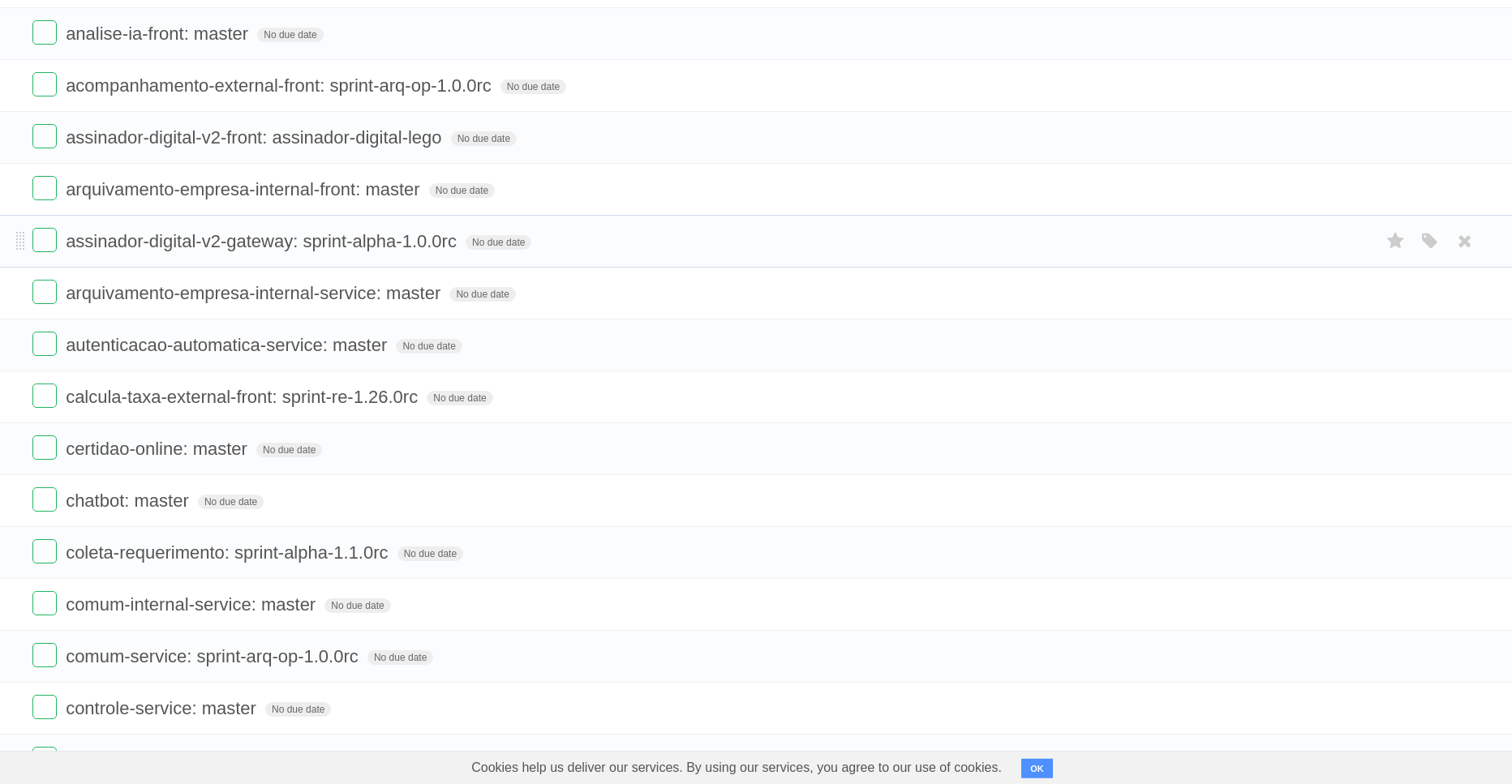
scroll to position [370, 0]
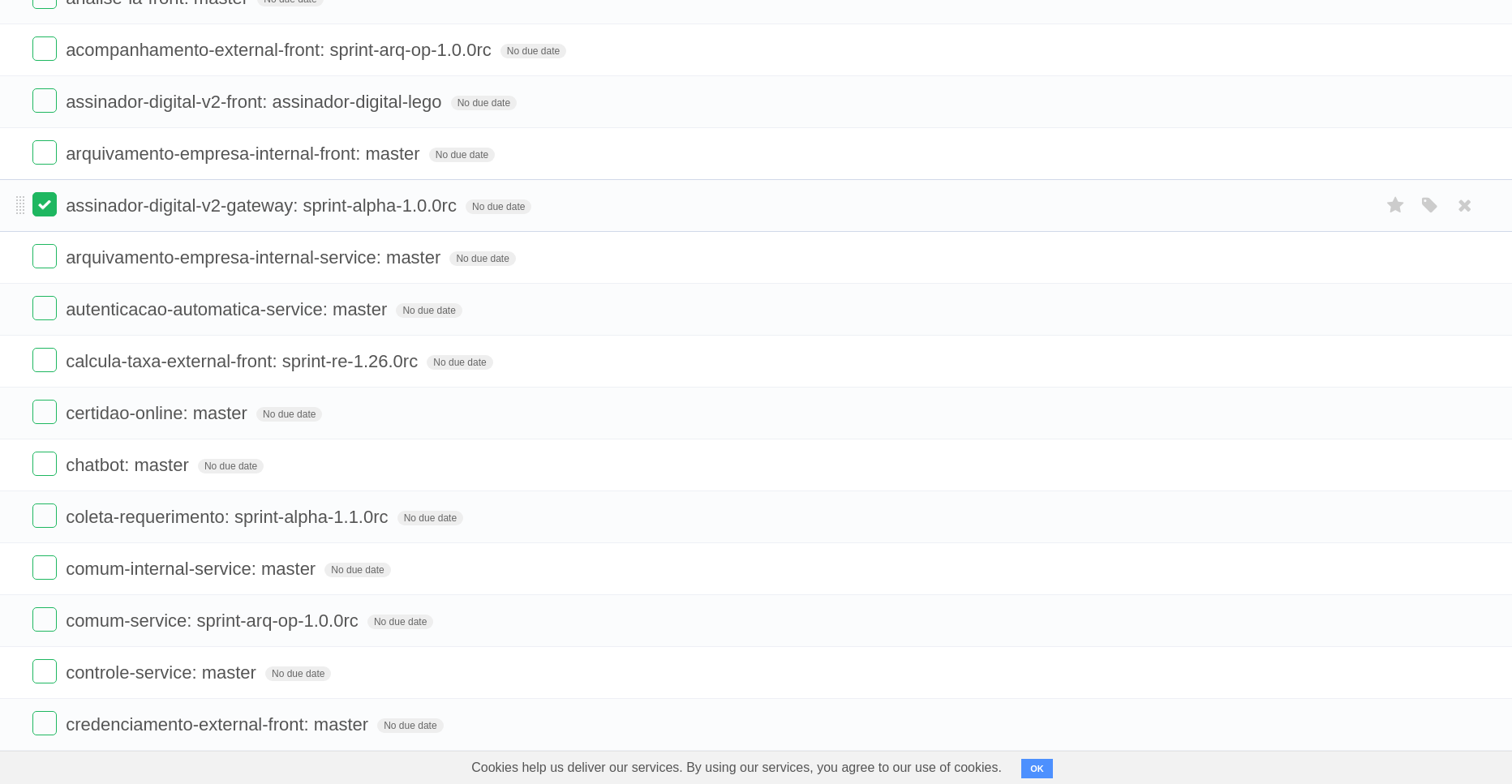
click at [41, 217] on label at bounding box center [45, 204] width 24 height 24
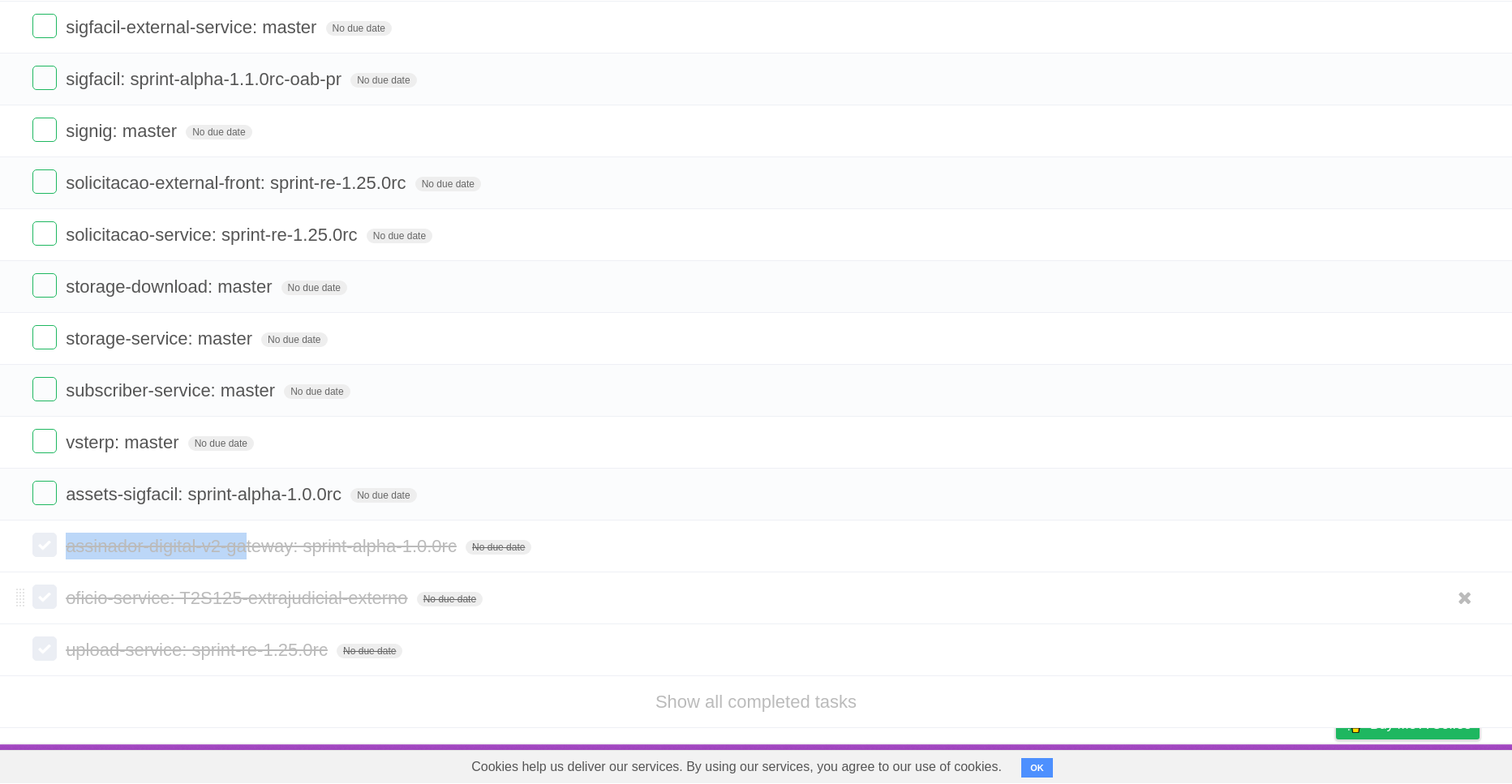
scroll to position [2890, 0]
click at [782, 405] on li "subscriber-service: master No due date White Red Blue Green Purple Orange" at bounding box center [756, 391] width 1512 height 53
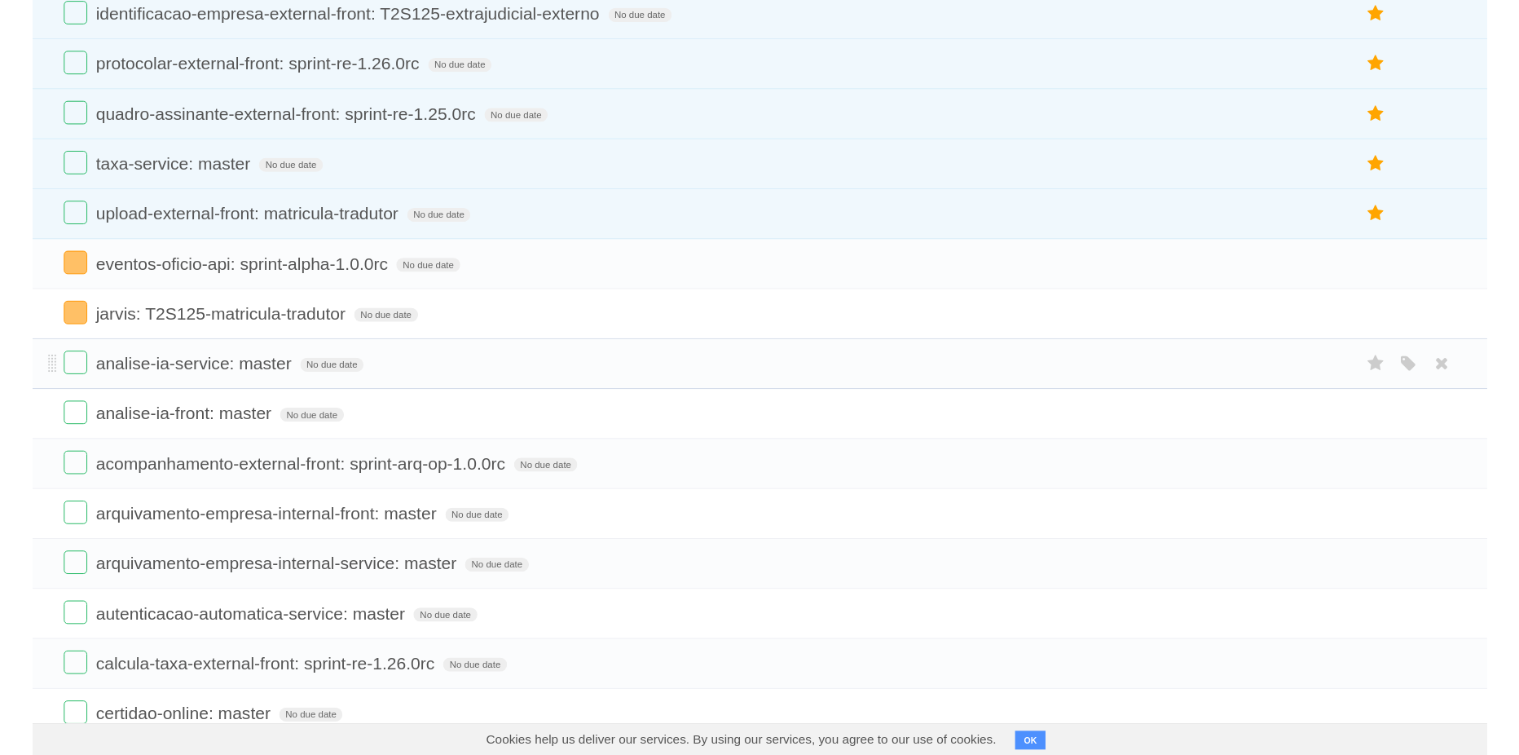
scroll to position [0, 0]
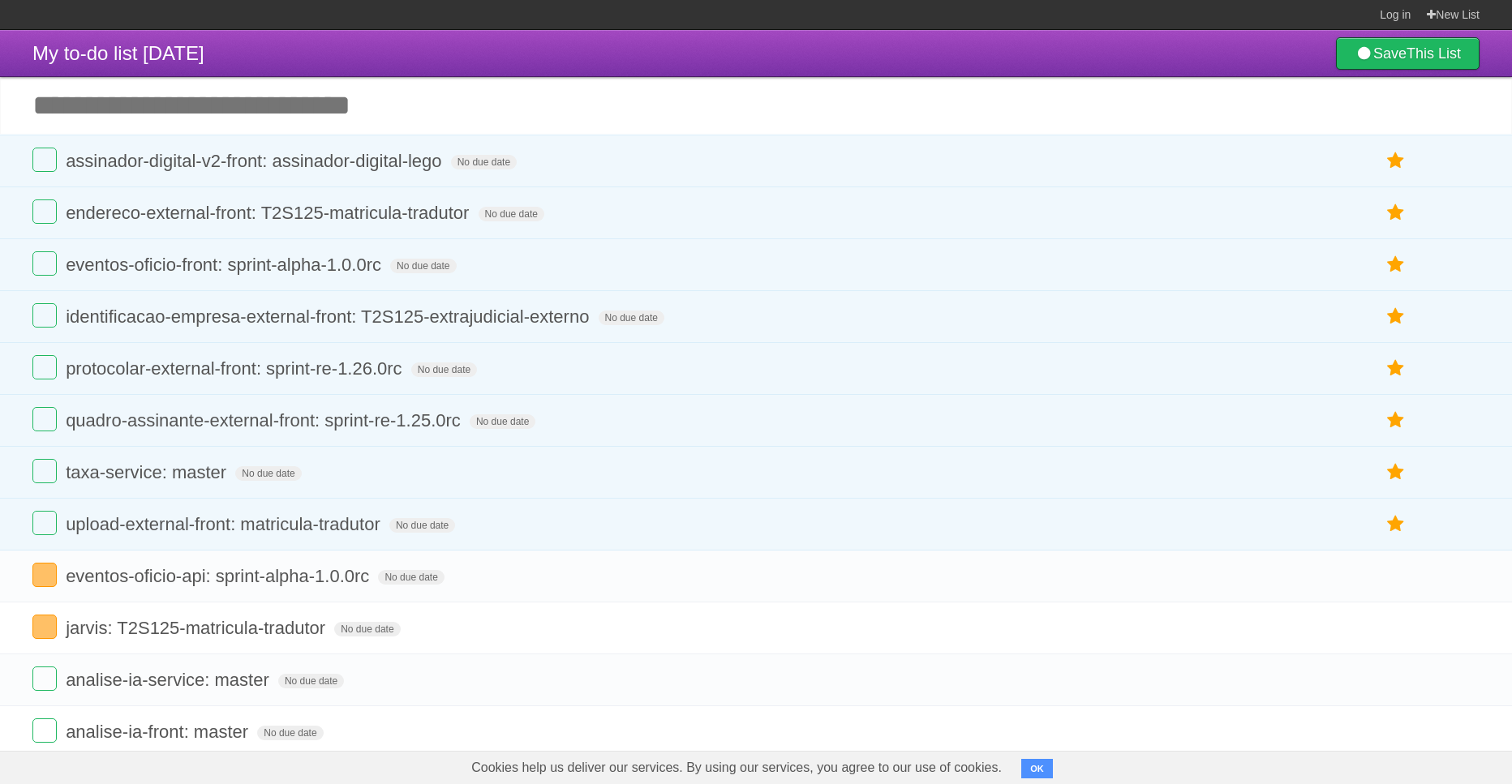
click at [368, 124] on input "Add another task" at bounding box center [756, 104] width 1512 height 57
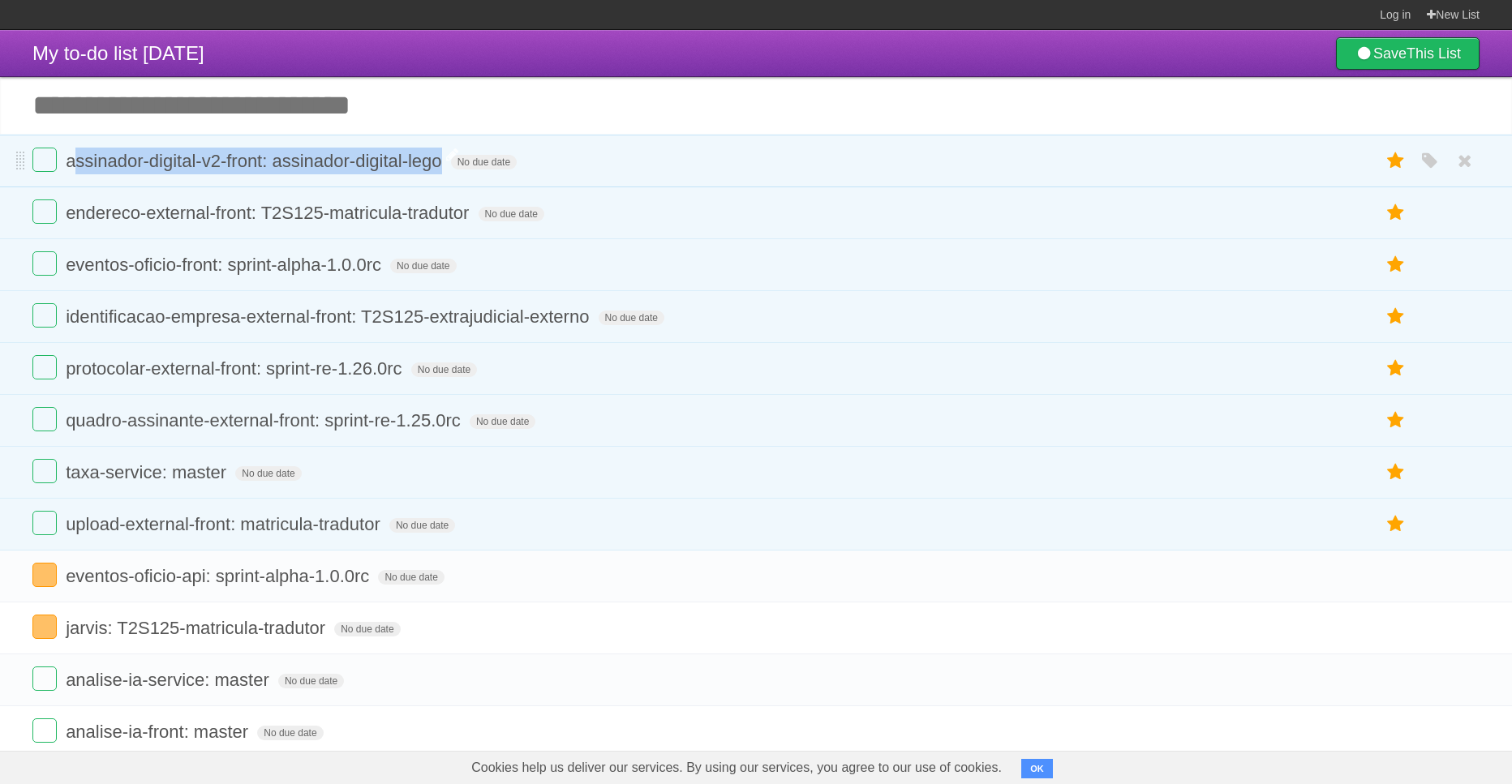
drag, startPoint x: 445, startPoint y: 168, endPoint x: 73, endPoint y: 162, distance: 372.0
click at [73, 162] on form "assinador-digital-v2-front: assinador-digital-lego No due date White Red Blue G…" at bounding box center [756, 160] width 1447 height 27
copy span "assinador-digital-v2-front: assinador-digital-lego"
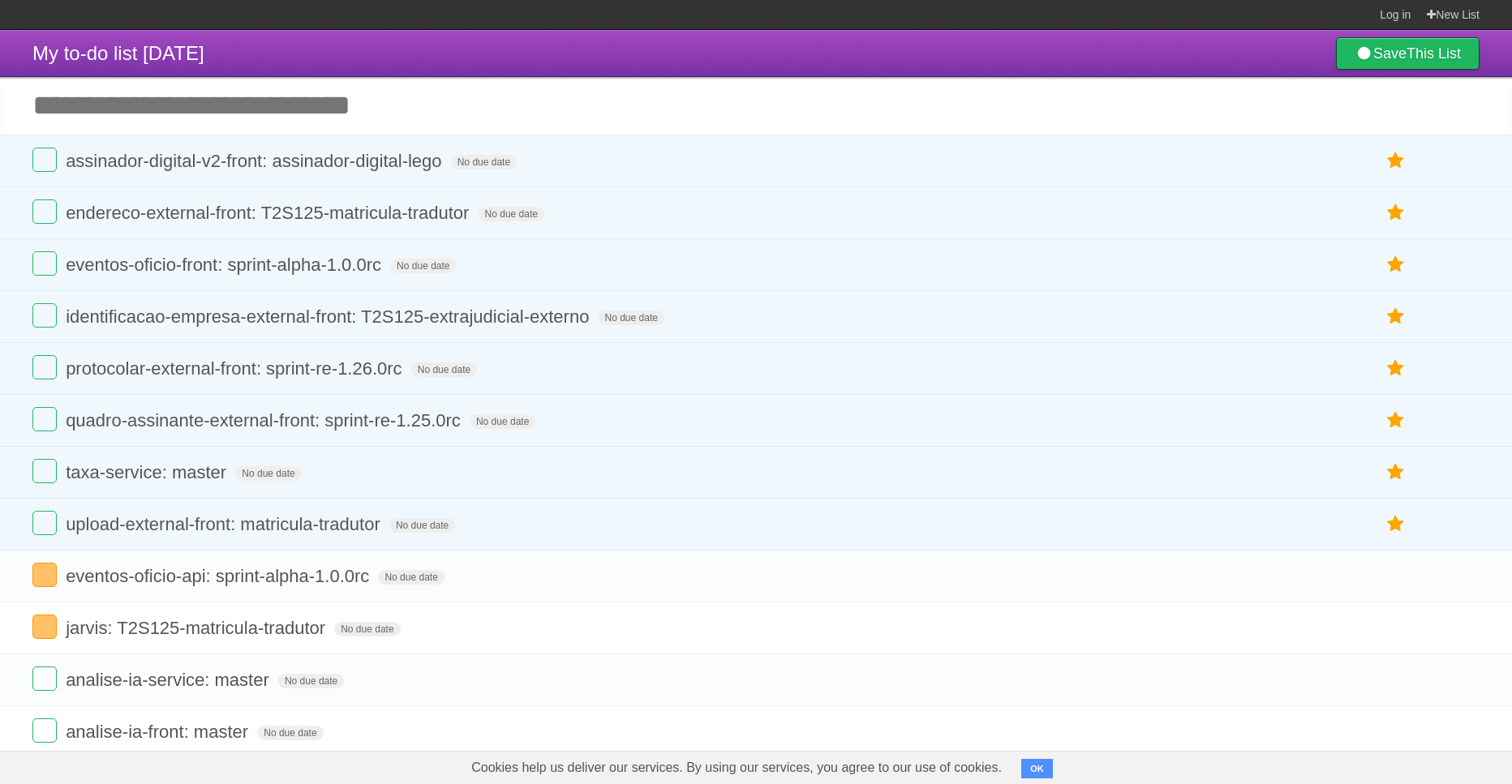
click at [273, 111] on input "Add another task" at bounding box center [756, 104] width 1512 height 57
paste input "**********"
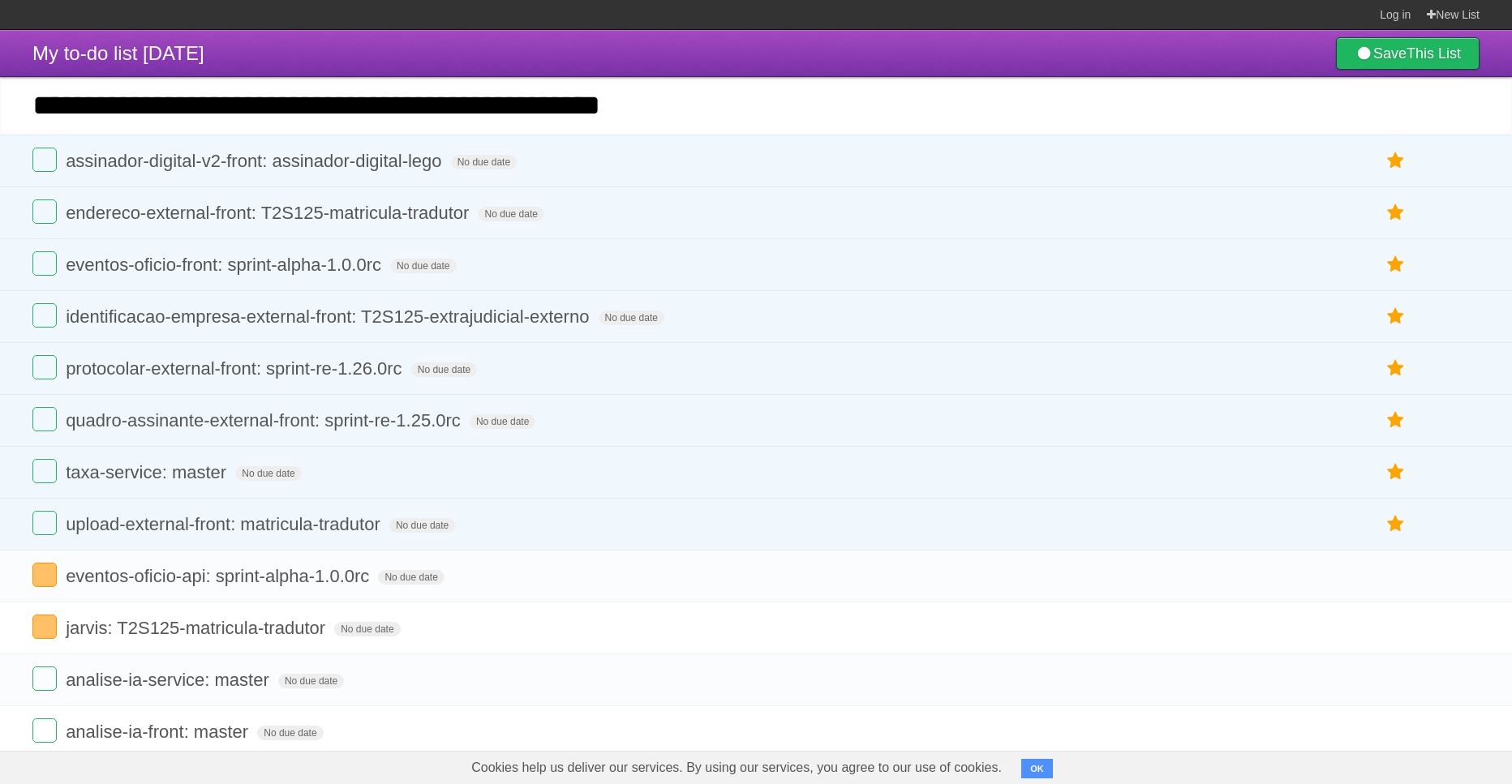
click at [293, 104] on input "**********" at bounding box center [756, 104] width 1512 height 57
drag, startPoint x: 293, startPoint y: 104, endPoint x: 333, endPoint y: 124, distance: 44.7
click at [292, 104] on input "**********" at bounding box center [756, 104] width 1512 height 57
drag, startPoint x: 731, startPoint y: 104, endPoint x: 410, endPoint y: 102, distance: 321.0
click at [410, 102] on input "**********" at bounding box center [756, 104] width 1512 height 57
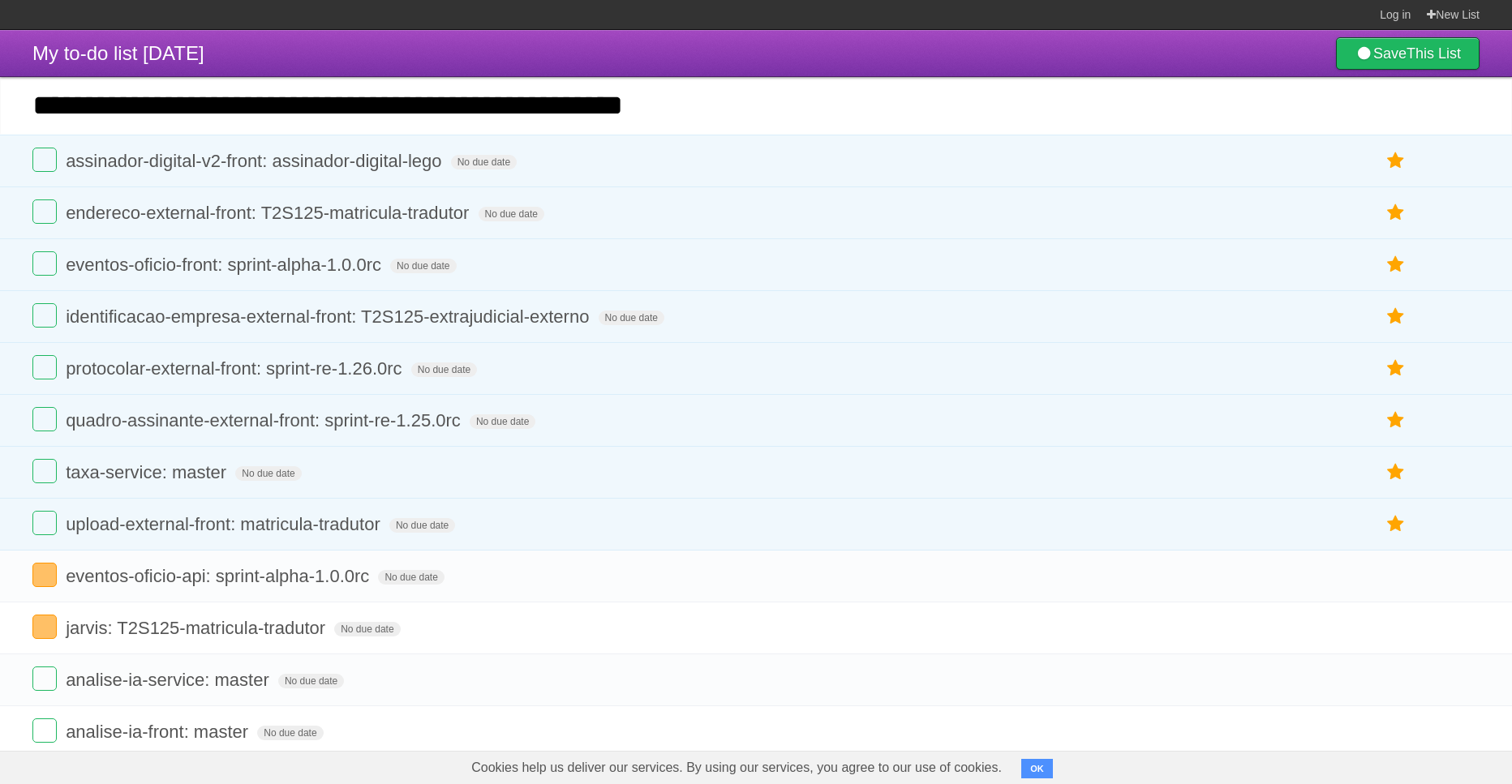
paste input "text"
type input "**********"
click input "*********" at bounding box center [0, 0] width 0 height 0
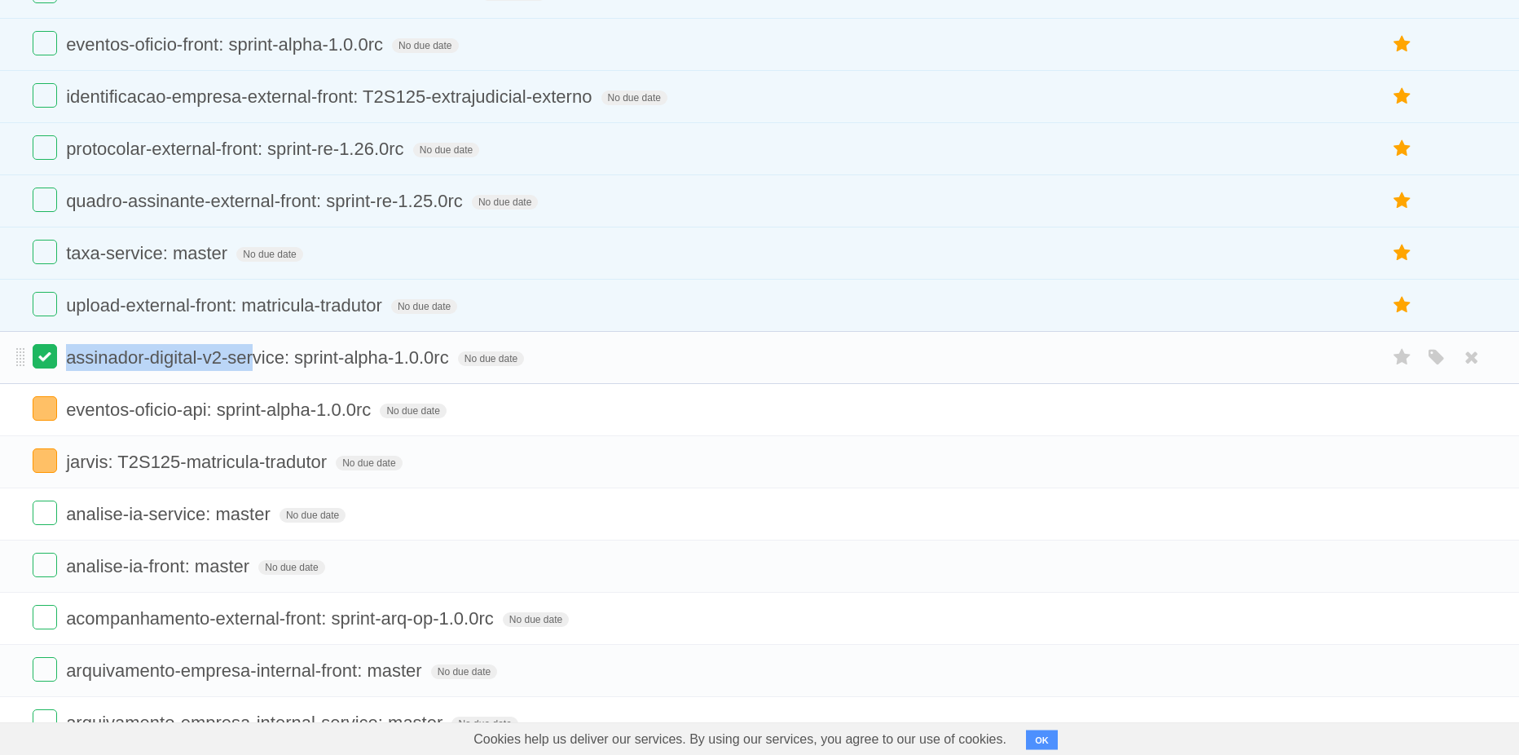
scroll to position [221, 0]
click at [43, 369] on label at bounding box center [45, 357] width 24 height 24
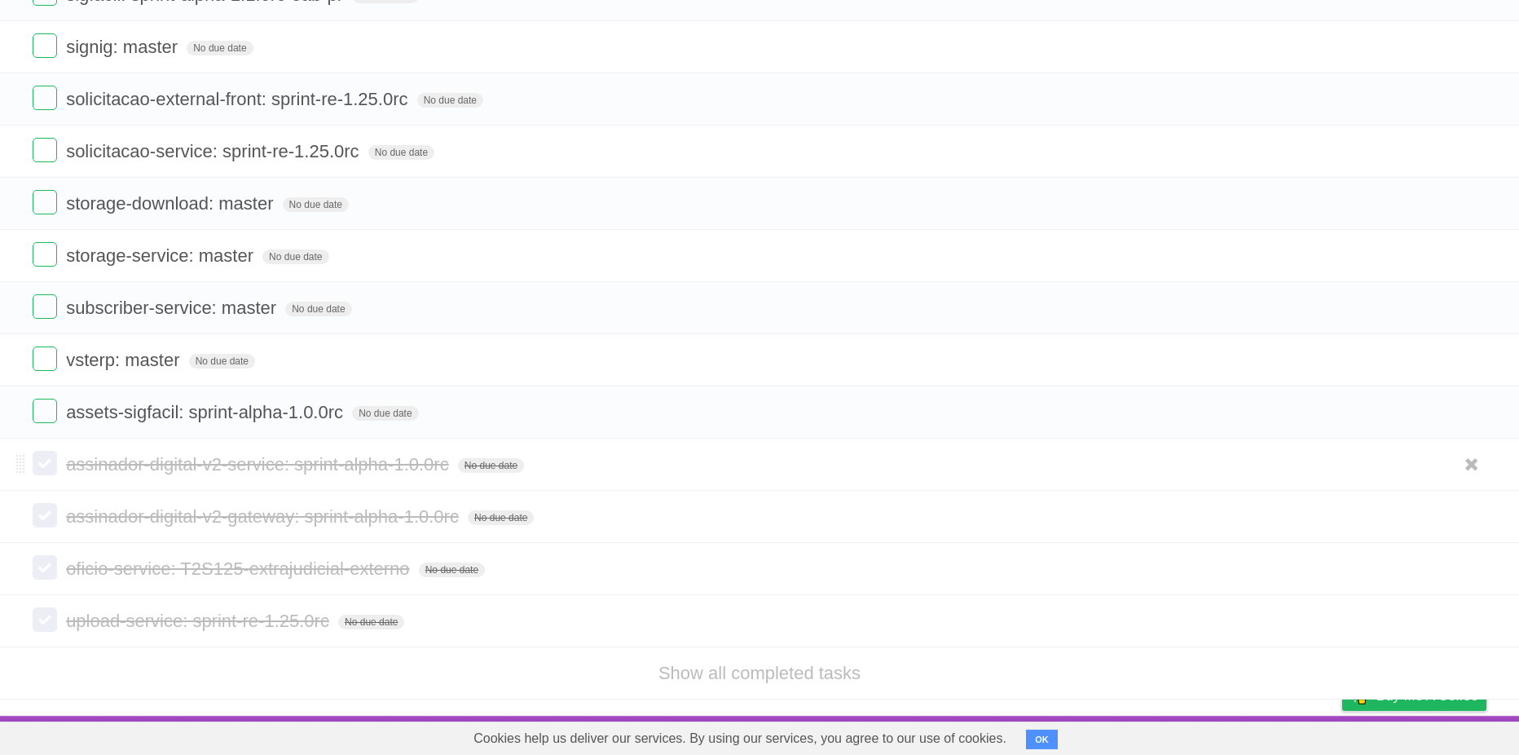
scroll to position [2899, 0]
click at [1471, 269] on icon at bounding box center [1471, 255] width 23 height 27
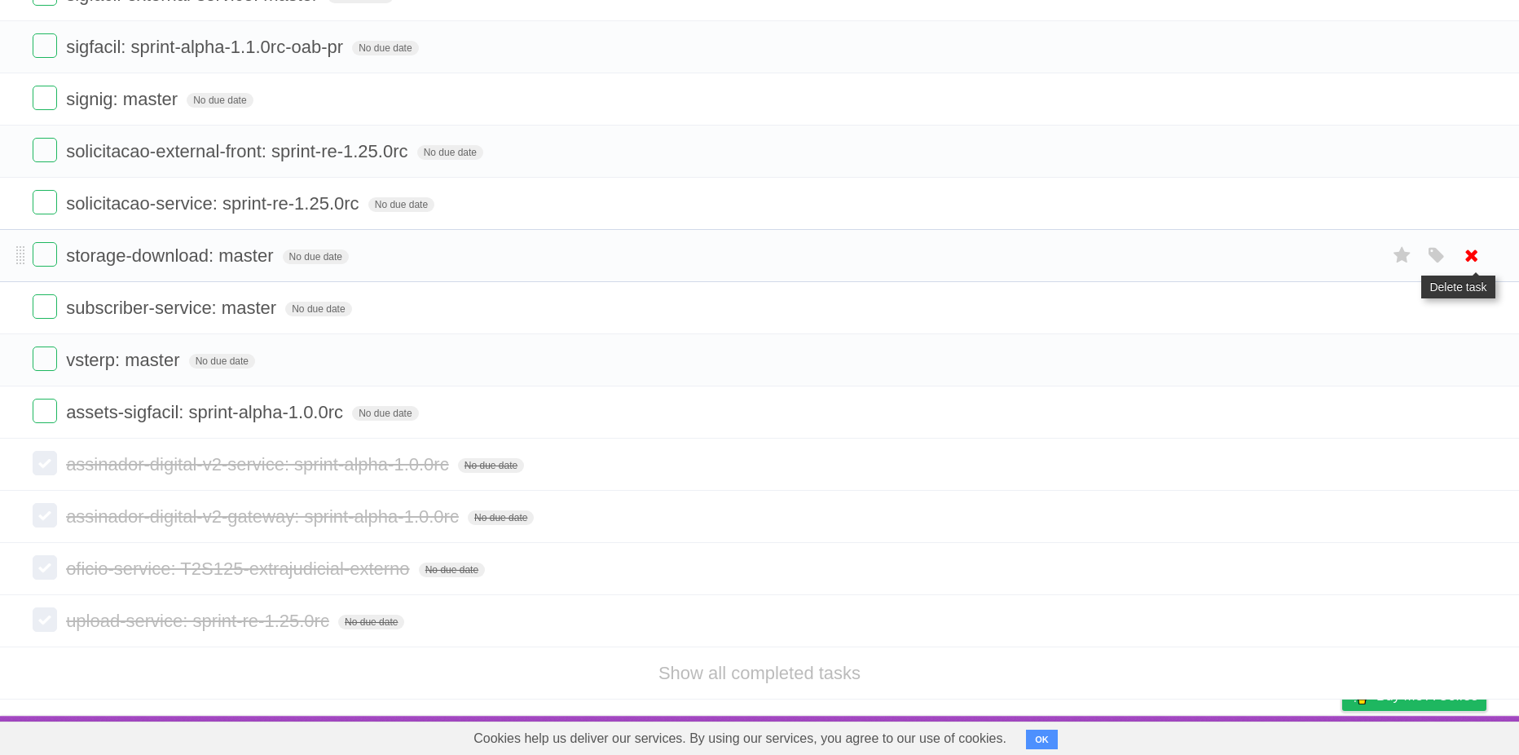
click at [1477, 269] on icon at bounding box center [1471, 255] width 23 height 27
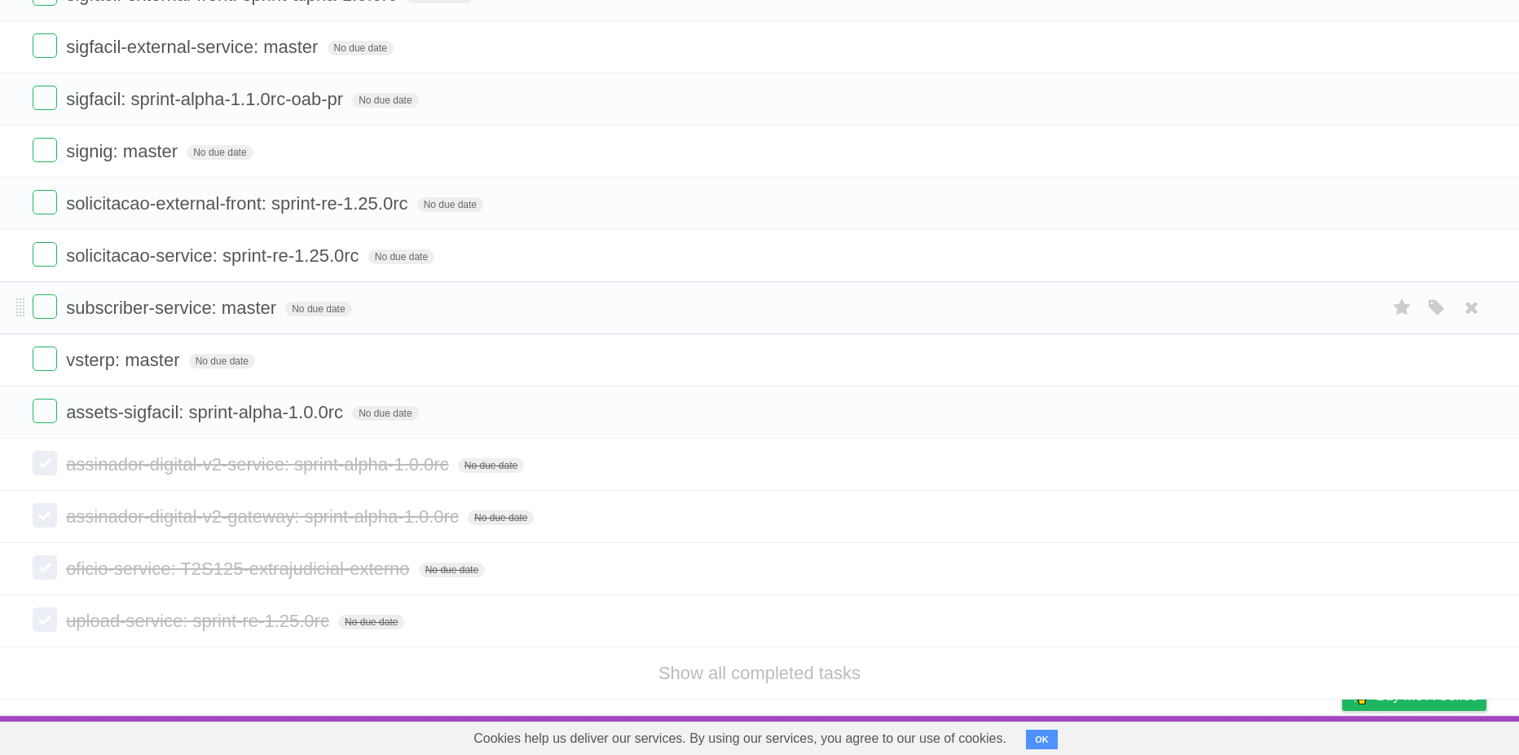
scroll to position [2792, 0]
click at [1472, 165] on icon at bounding box center [1471, 151] width 23 height 27
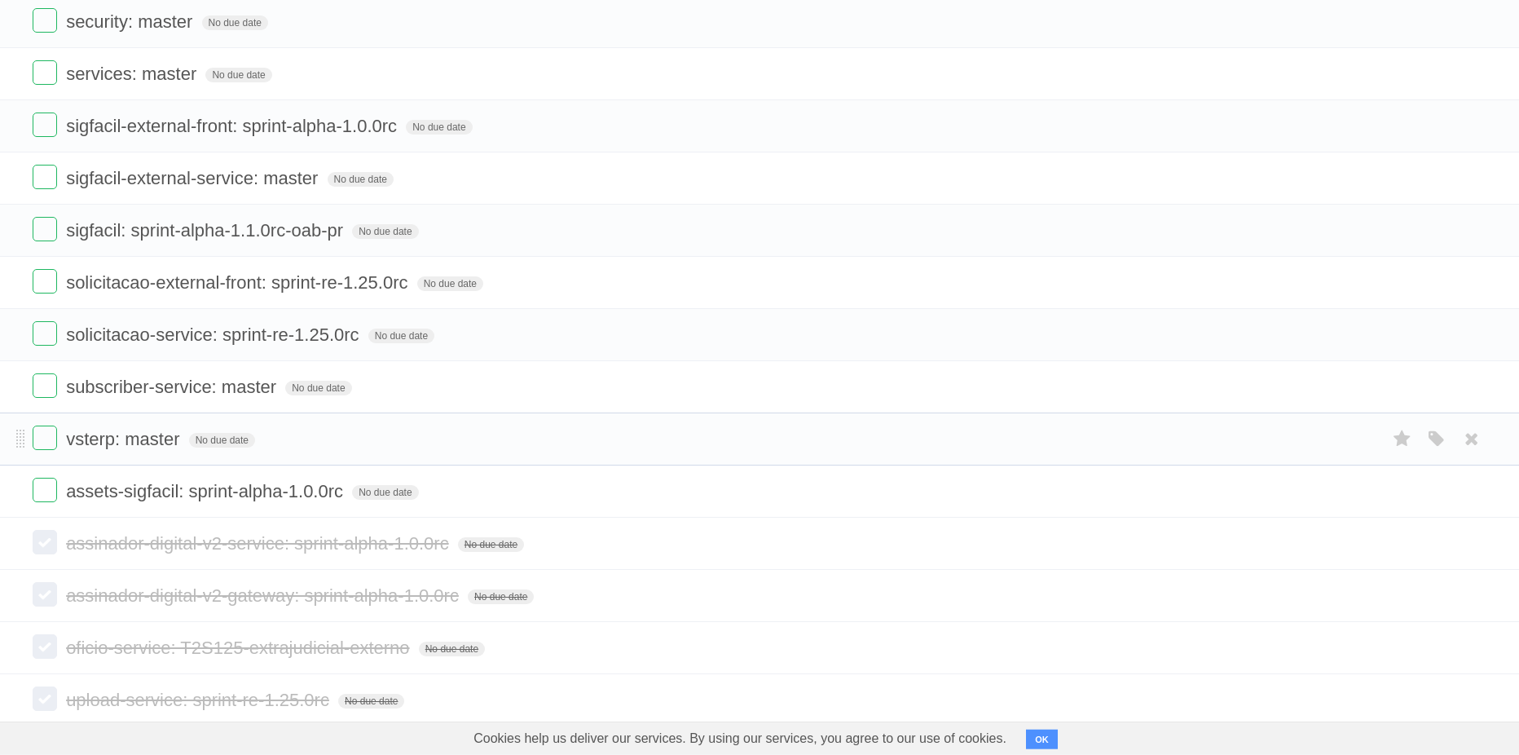
scroll to position [2606, 0]
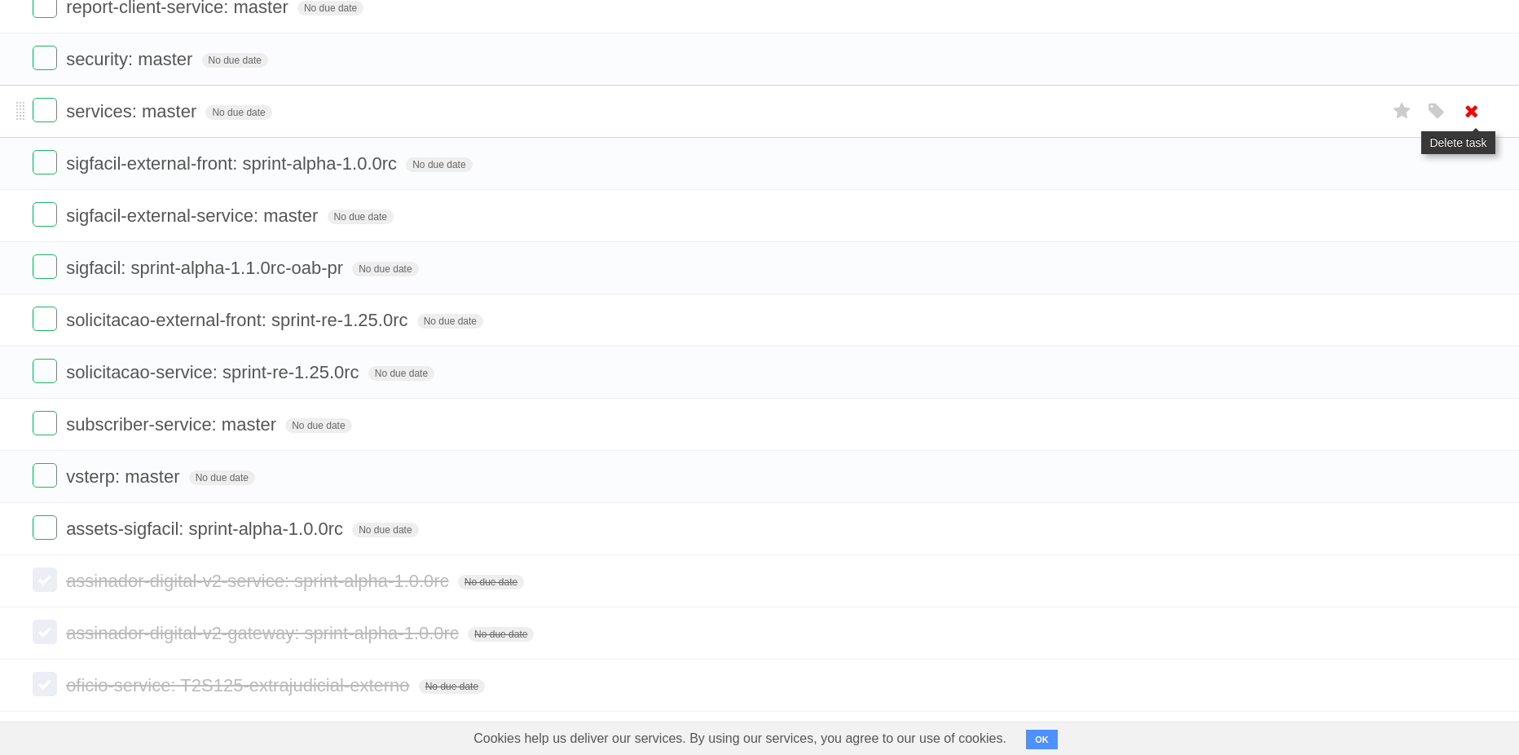
click at [1472, 125] on icon at bounding box center [1471, 111] width 23 height 27
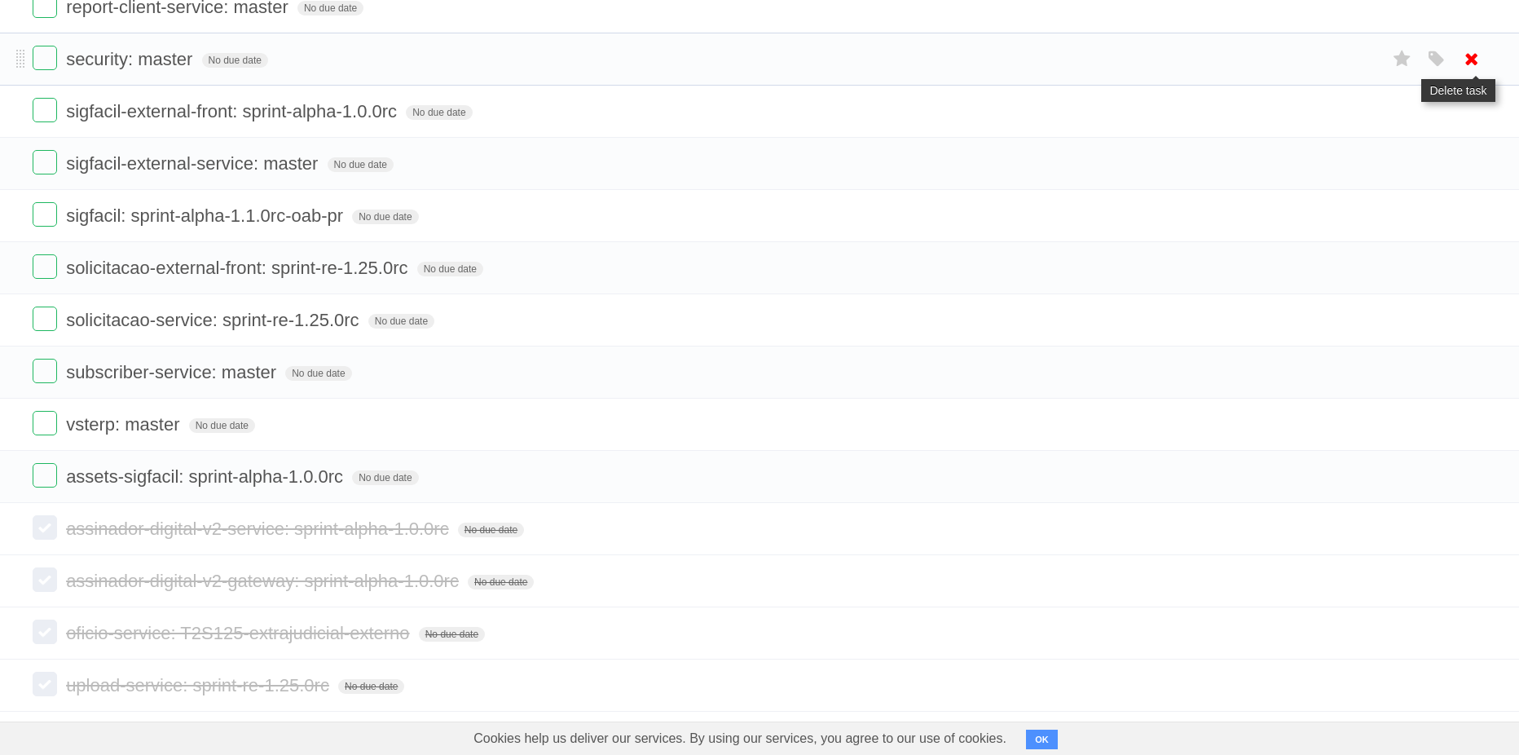
click at [1473, 73] on icon at bounding box center [1471, 59] width 23 height 27
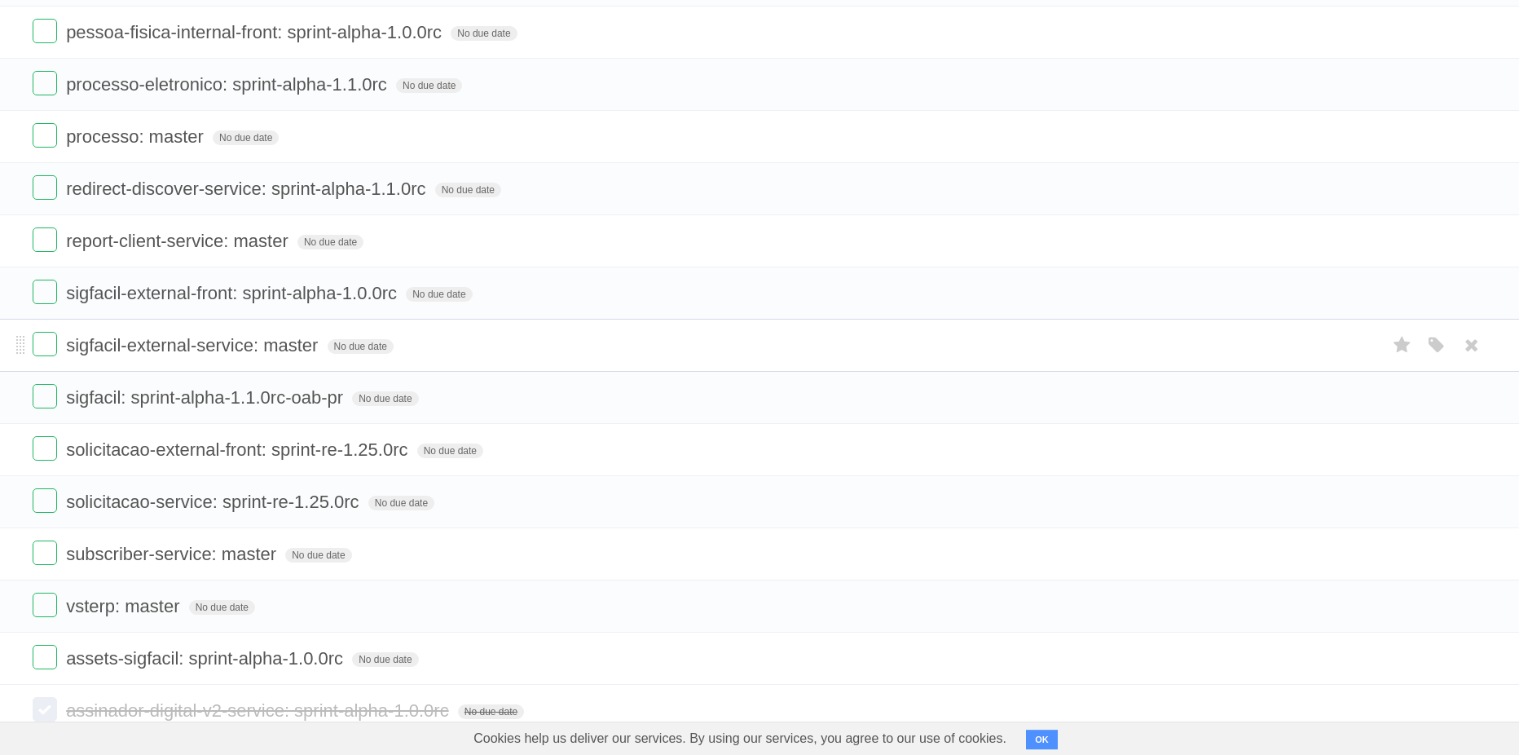
scroll to position [2327, 0]
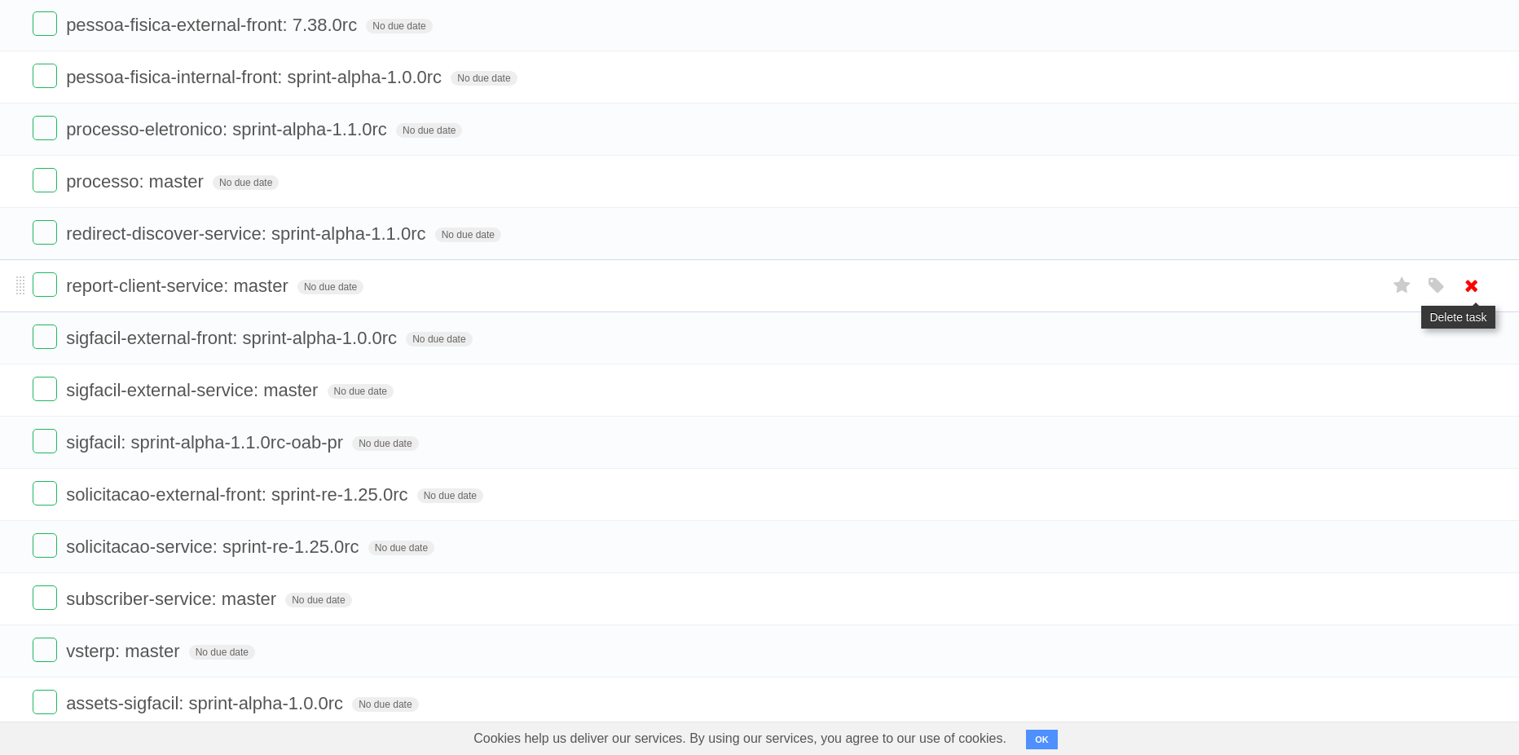
click at [1472, 299] on icon at bounding box center [1471, 285] width 23 height 27
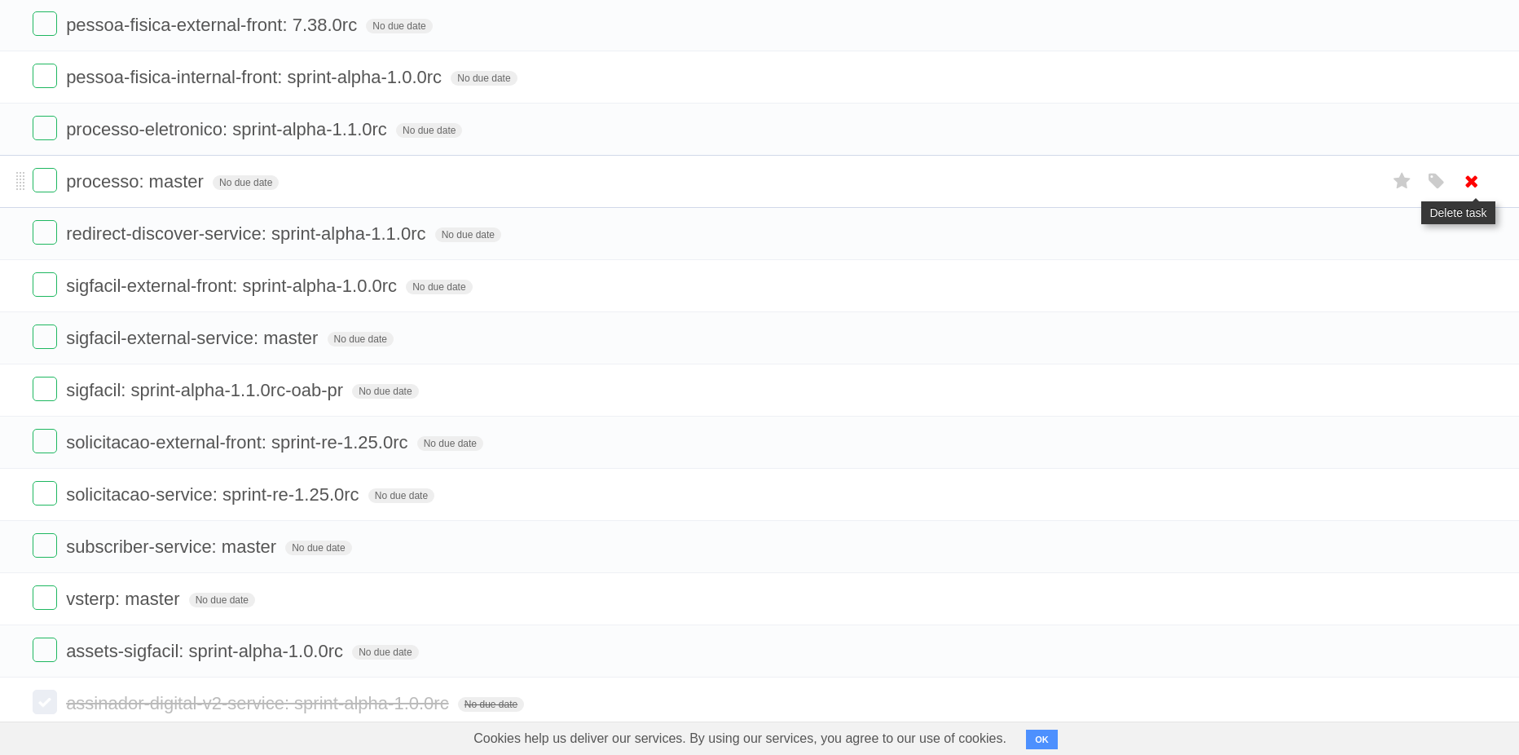
click at [1466, 195] on icon at bounding box center [1471, 181] width 23 height 27
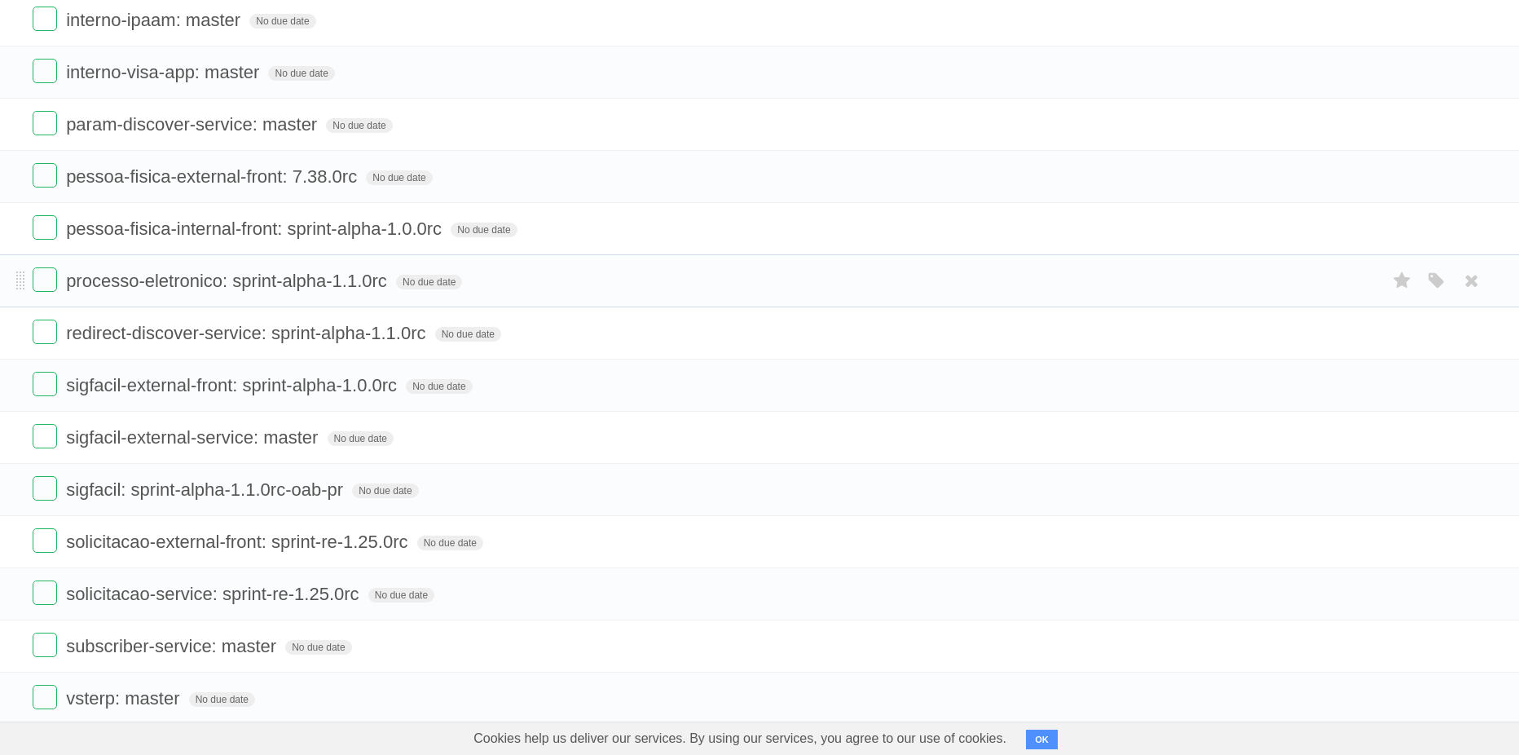
scroll to position [2141, 0]
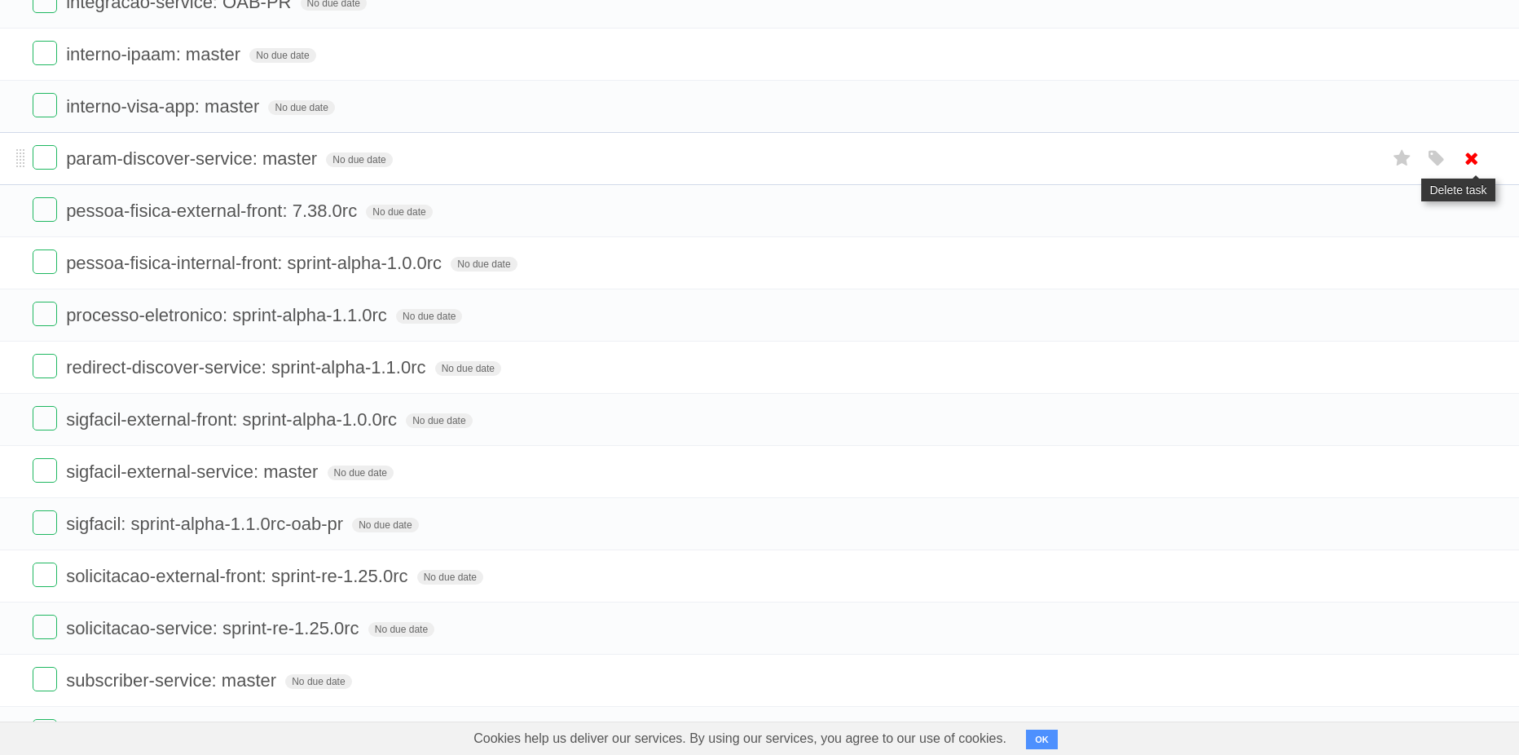
click at [1463, 172] on icon at bounding box center [1471, 158] width 23 height 27
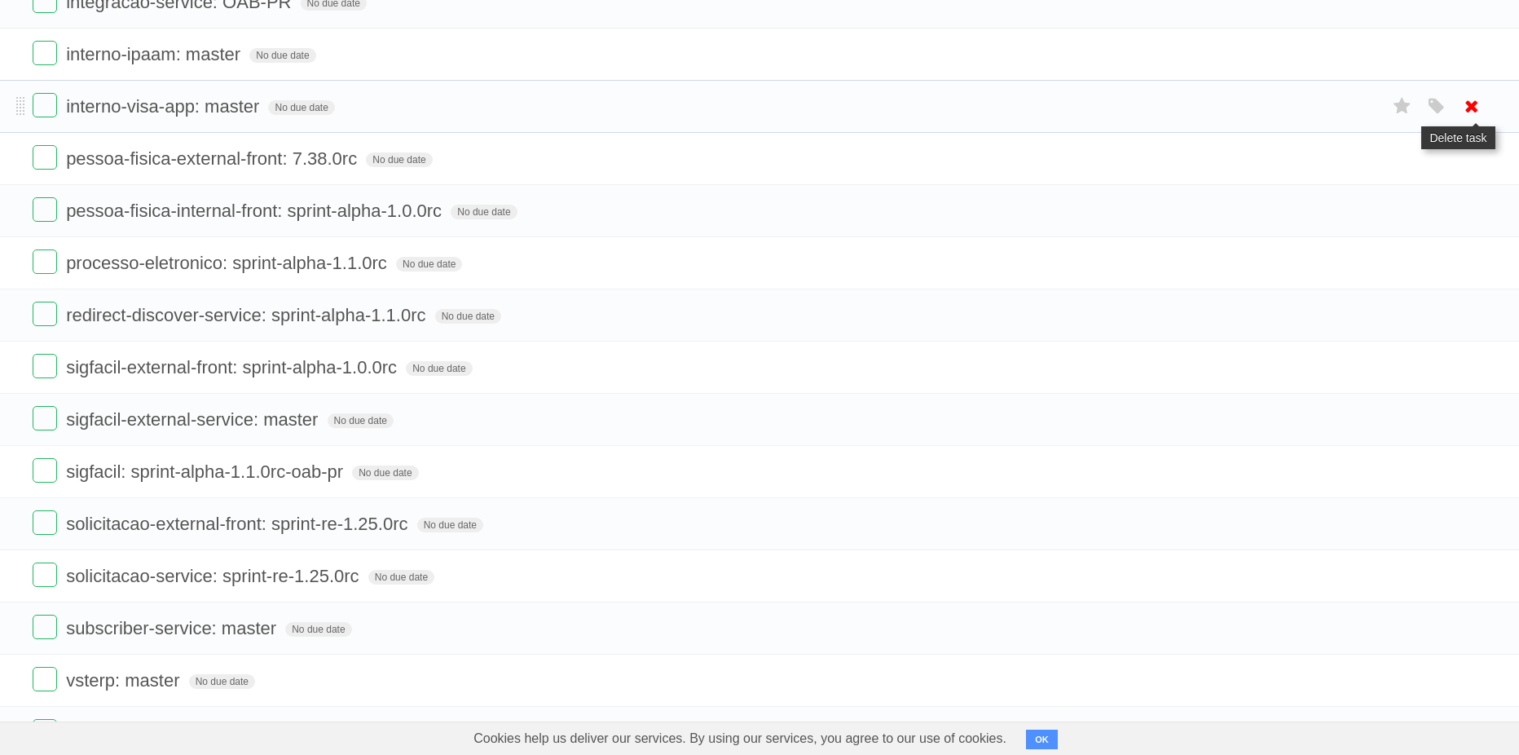
click at [1465, 120] on icon at bounding box center [1471, 106] width 23 height 27
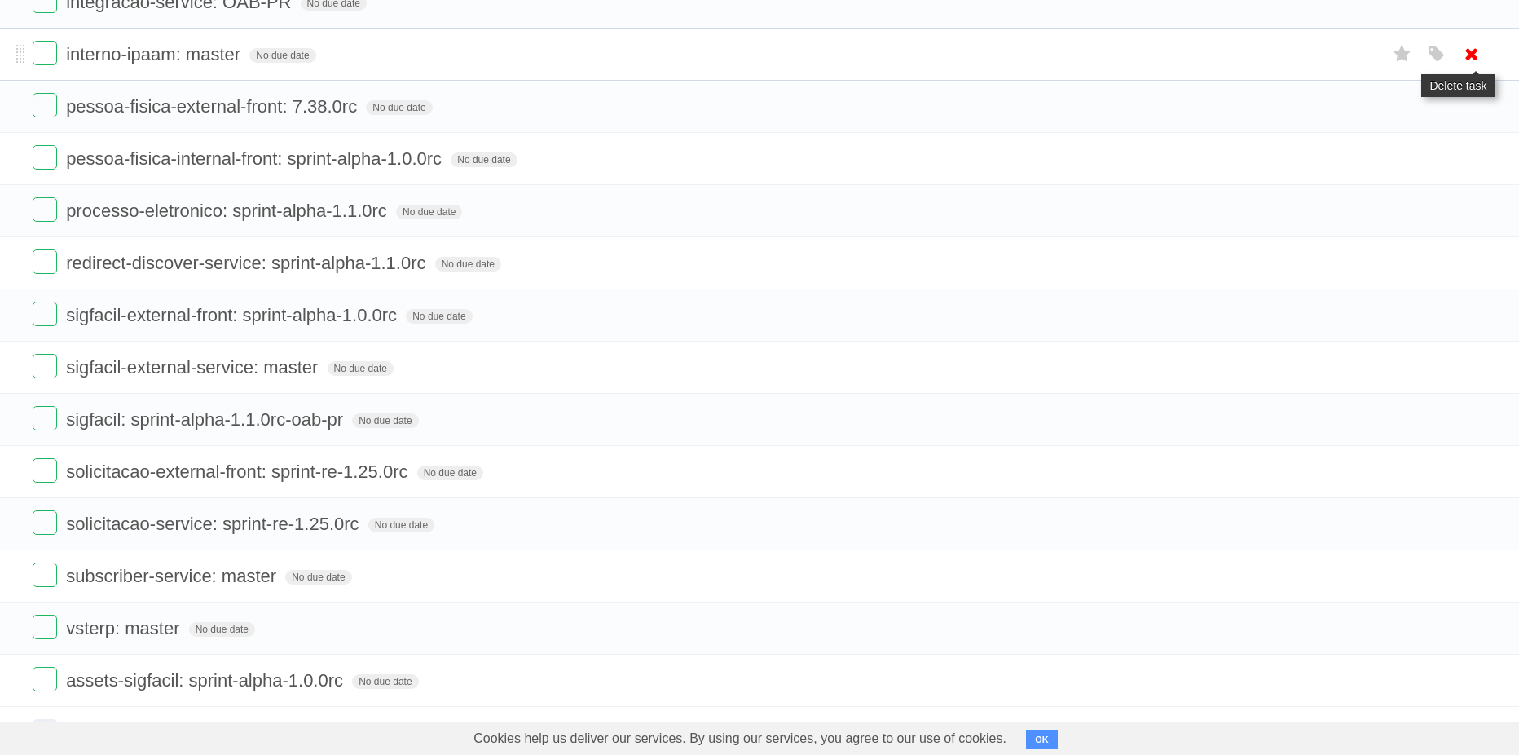
click at [1462, 68] on icon at bounding box center [1471, 54] width 23 height 27
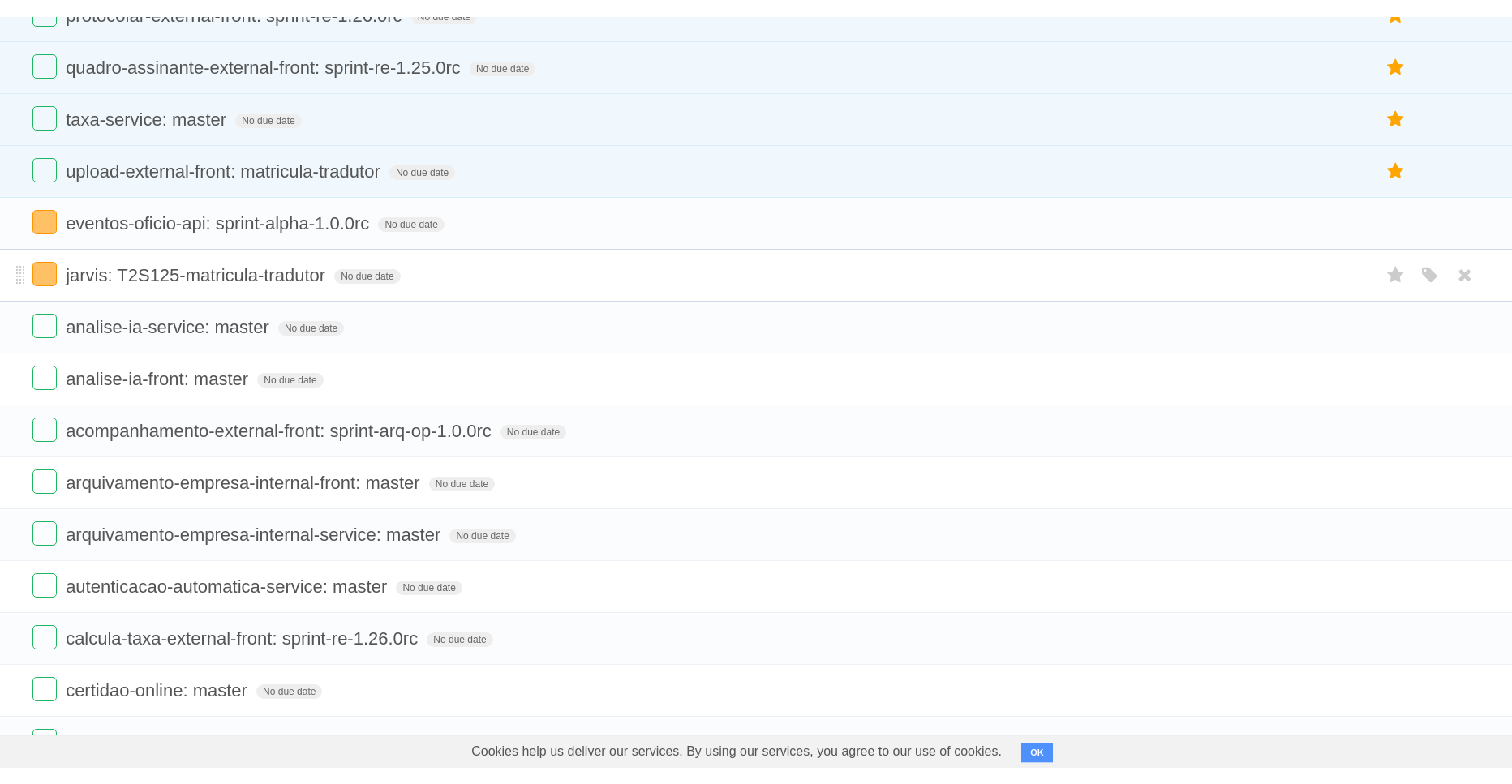
scroll to position [0, 0]
